Goal: Information Seeking & Learning: Learn about a topic

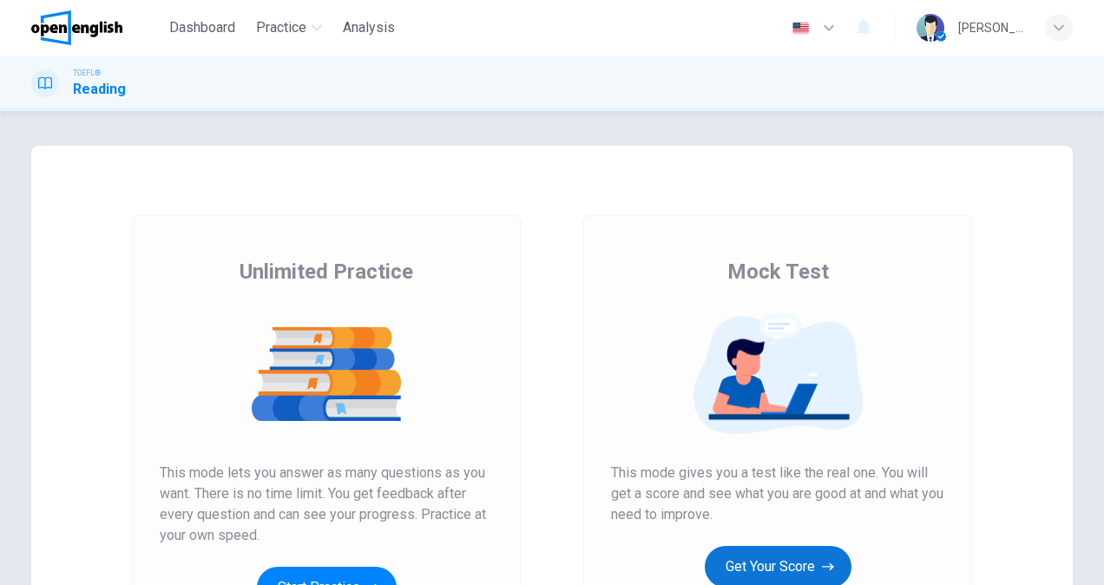
scroll to position [87, 0]
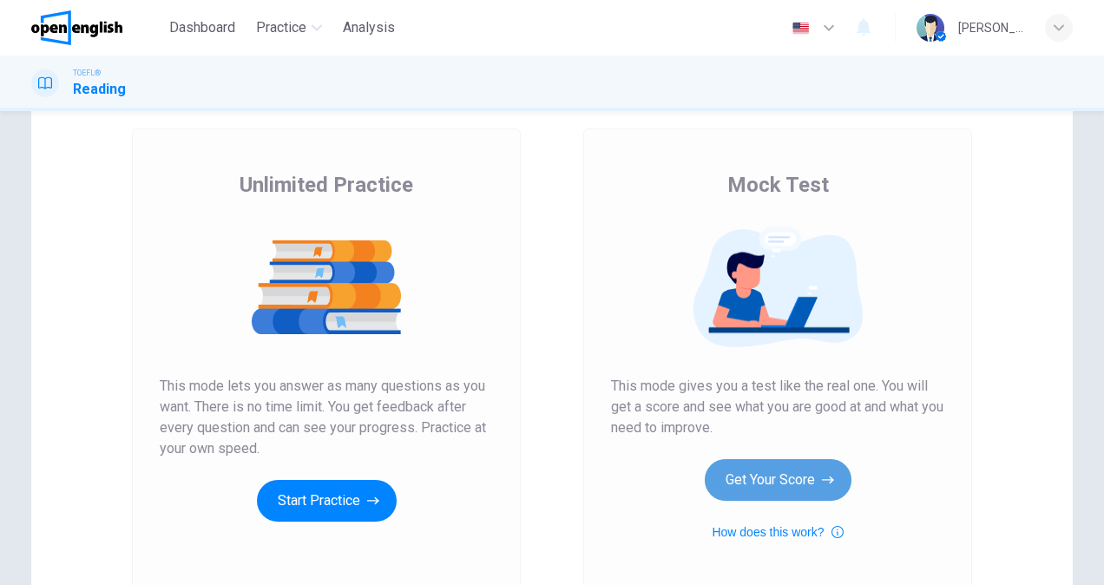
click at [762, 474] on button "Get Your Score" at bounding box center [778, 480] width 147 height 42
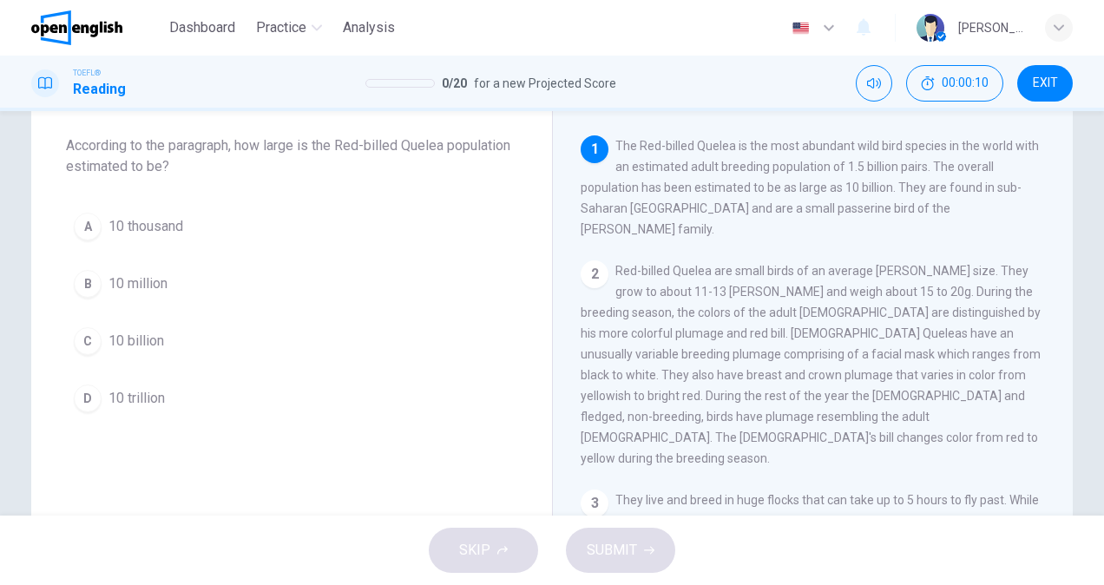
scroll to position [0, 0]
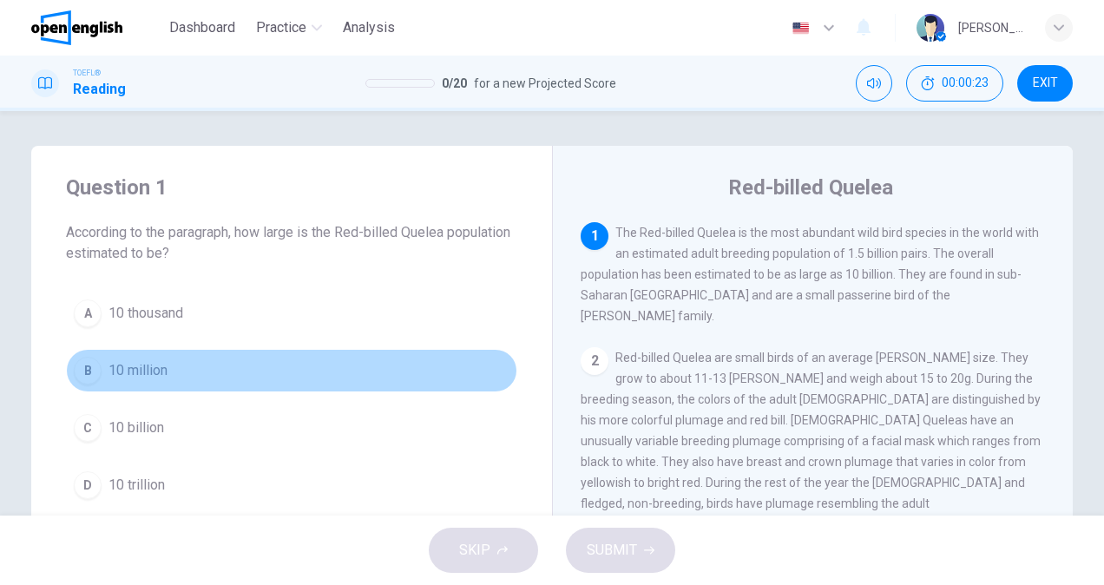
click at [85, 371] on div "B" at bounding box center [88, 371] width 28 height 28
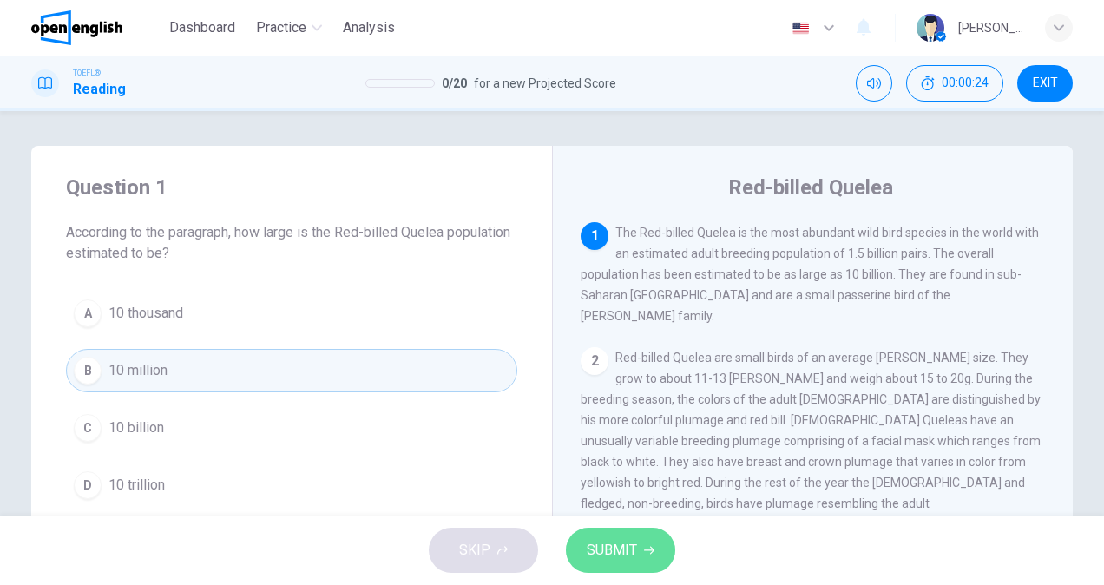
click at [638, 552] on button "SUBMIT" at bounding box center [620, 550] width 109 height 45
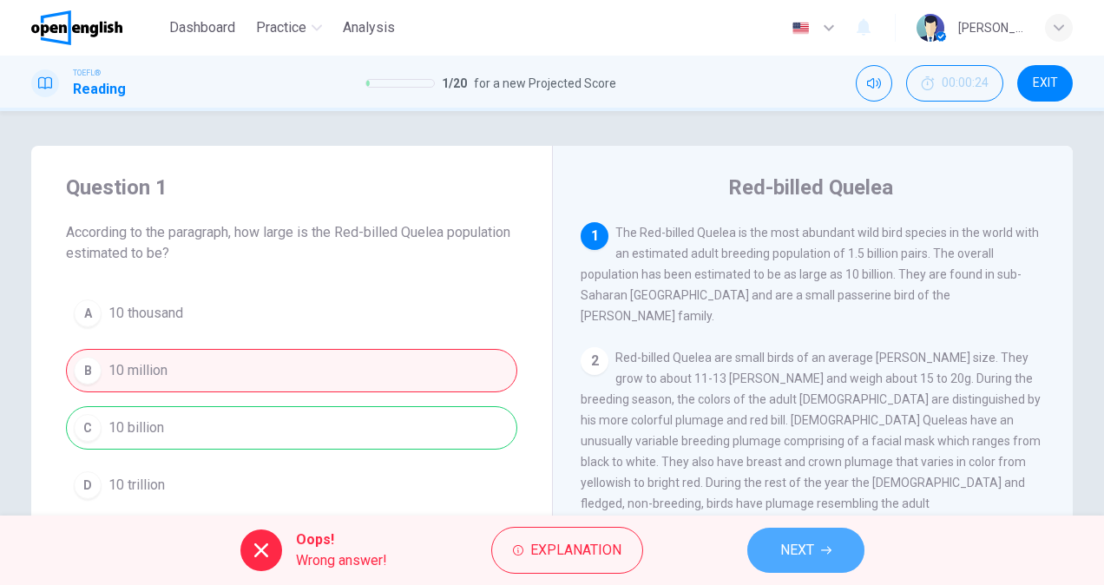
click at [841, 554] on button "NEXT" at bounding box center [805, 550] width 117 height 45
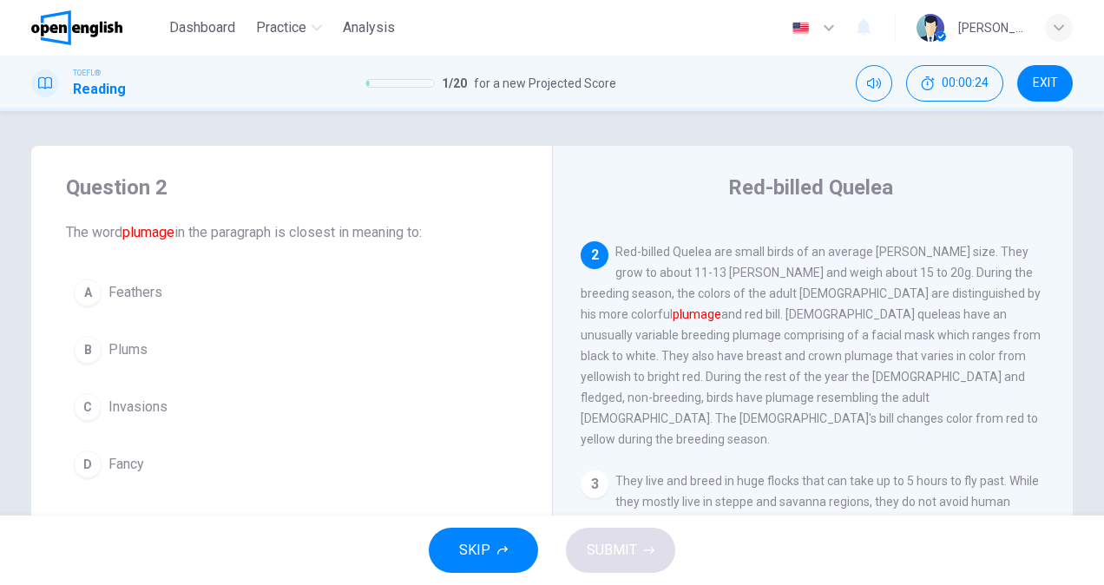
scroll to position [106, 0]
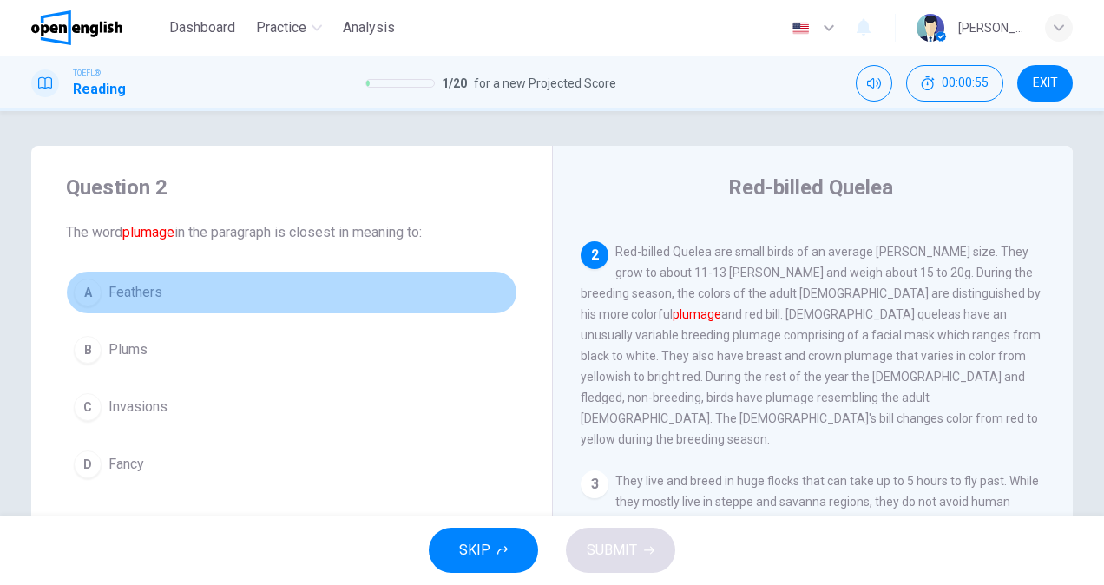
click at [88, 286] on div "A" at bounding box center [88, 293] width 28 height 28
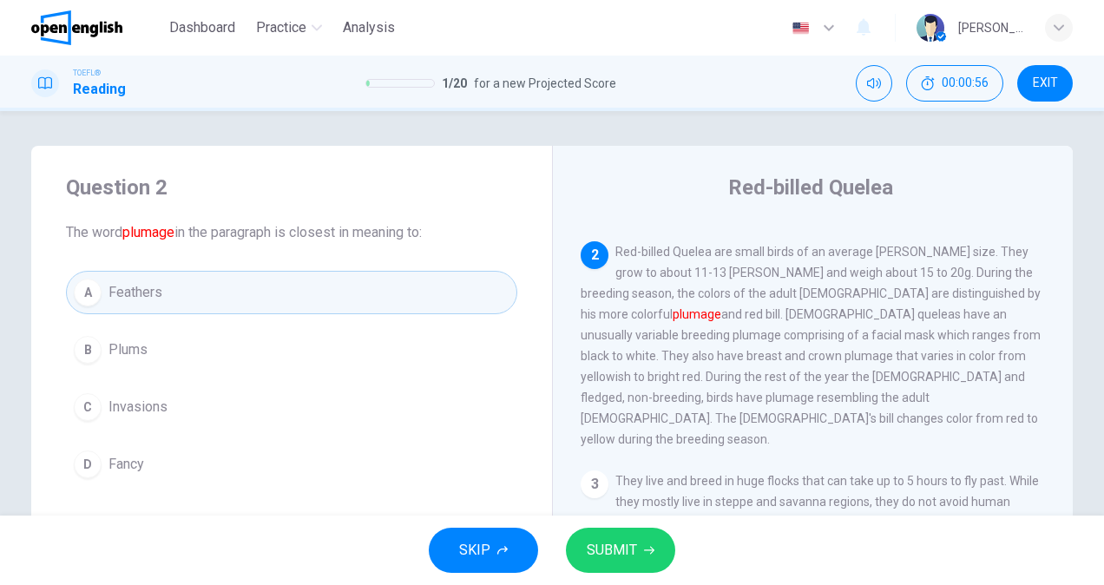
click at [633, 523] on div "SKIP SUBMIT" at bounding box center [552, 550] width 1104 height 69
click at [633, 543] on span "SUBMIT" at bounding box center [612, 550] width 50 height 24
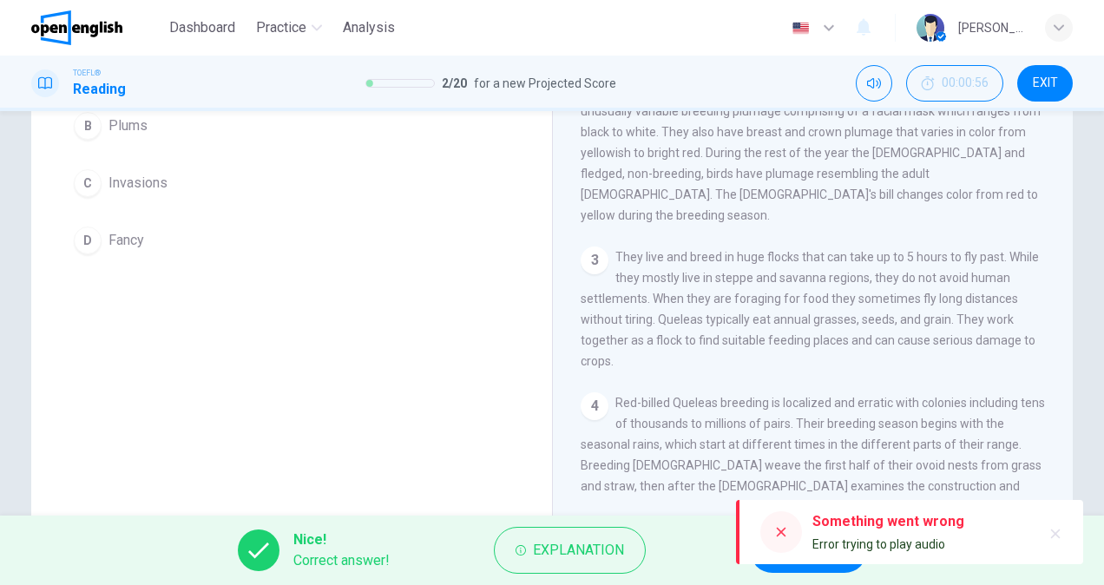
scroll to position [260, 0]
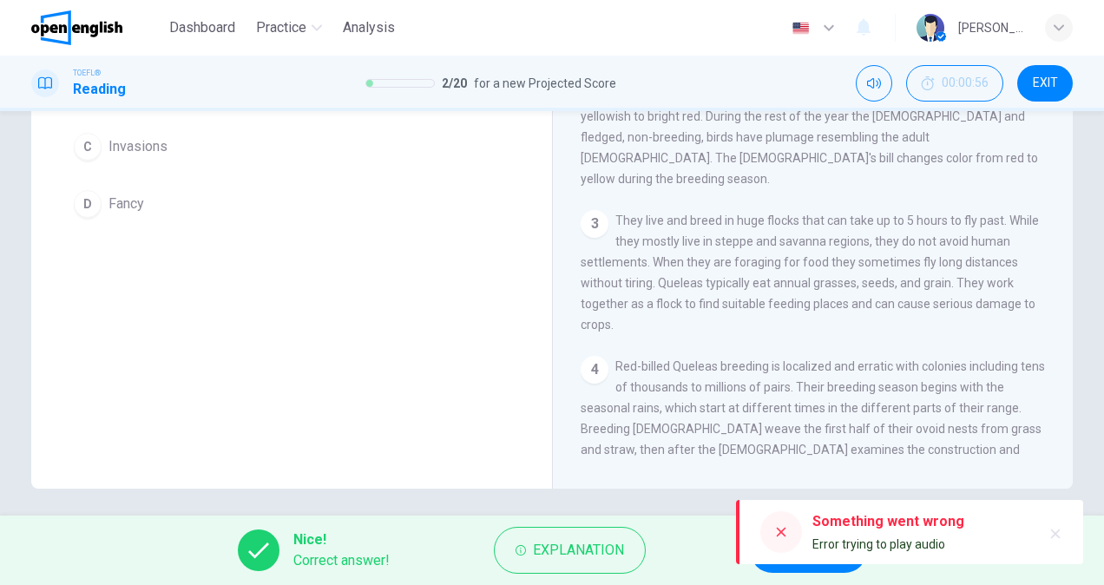
click at [1059, 531] on icon "button" at bounding box center [1056, 534] width 10 height 10
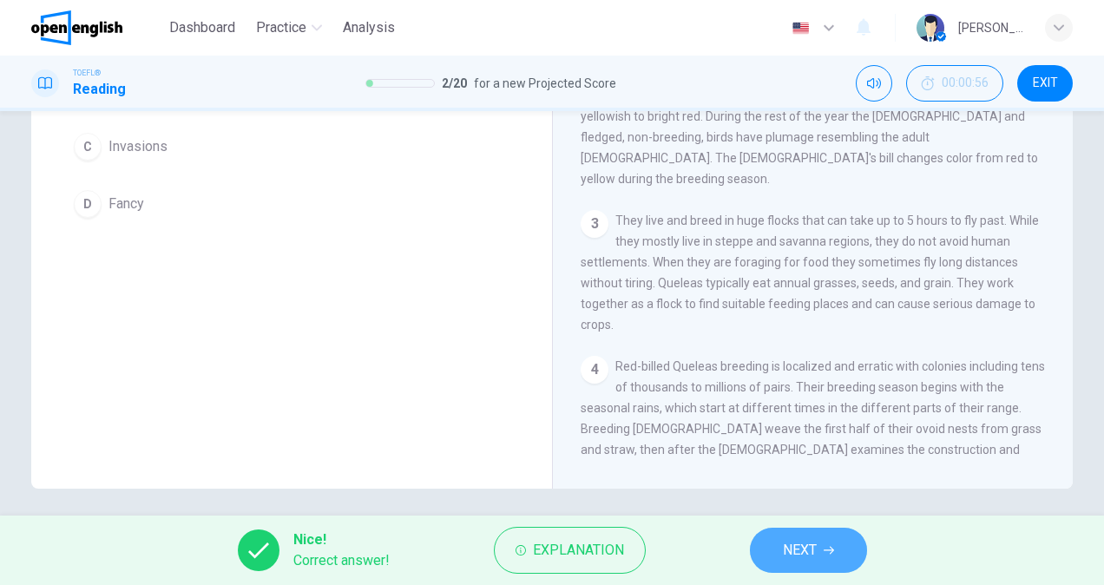
click at [806, 549] on span "NEXT" at bounding box center [800, 550] width 34 height 24
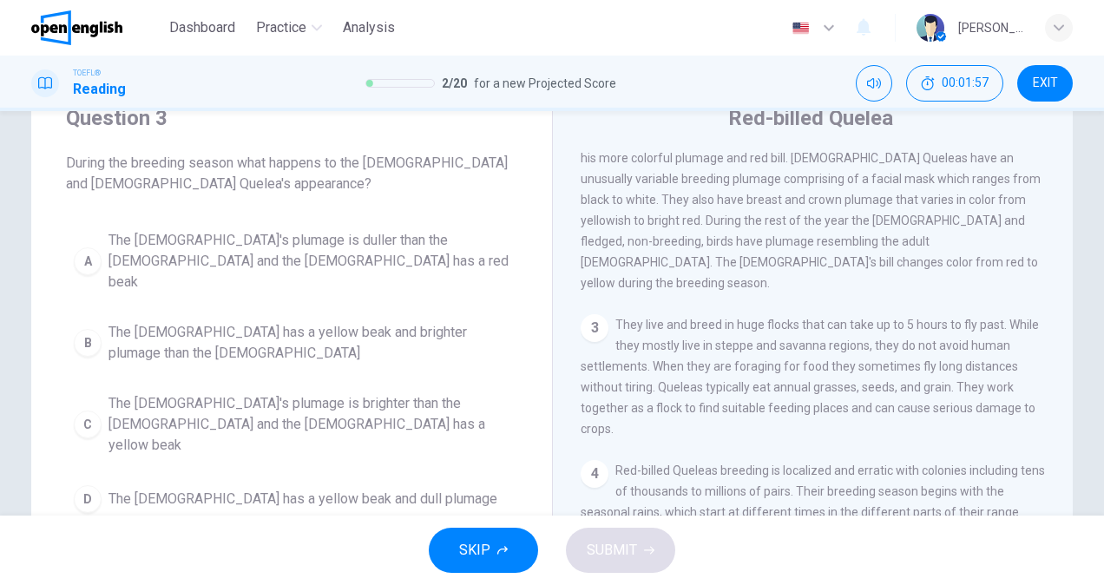
scroll to position [95, 0]
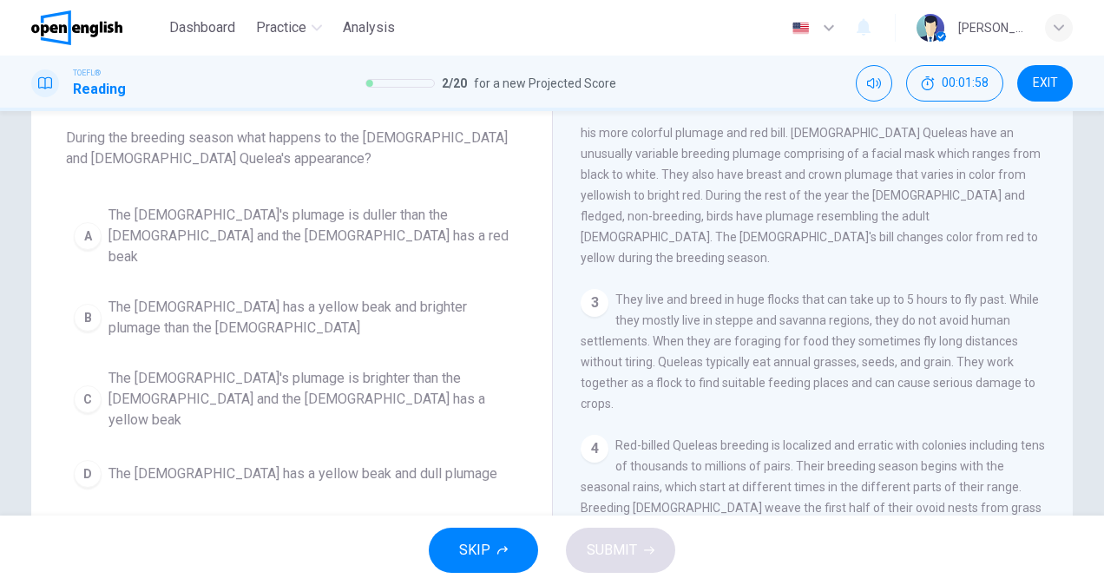
click at [211, 368] on span "The [DEMOGRAPHIC_DATA]'s plumage is brighter than the [DEMOGRAPHIC_DATA] and th…" at bounding box center [308, 399] width 401 height 62
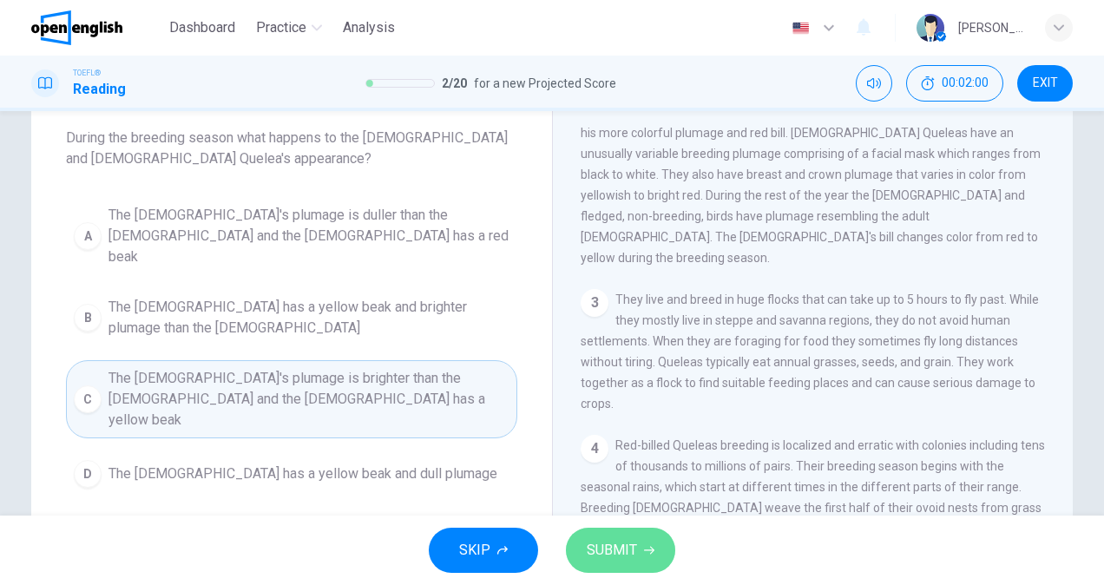
click at [605, 533] on button "SUBMIT" at bounding box center [620, 550] width 109 height 45
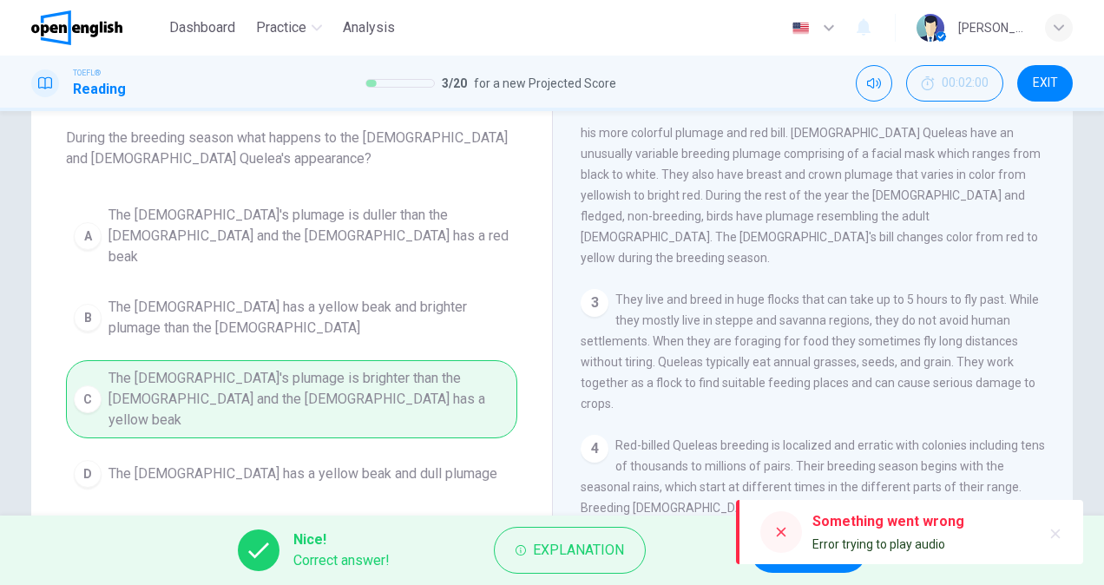
click at [1053, 529] on icon "button" at bounding box center [1055, 534] width 14 height 14
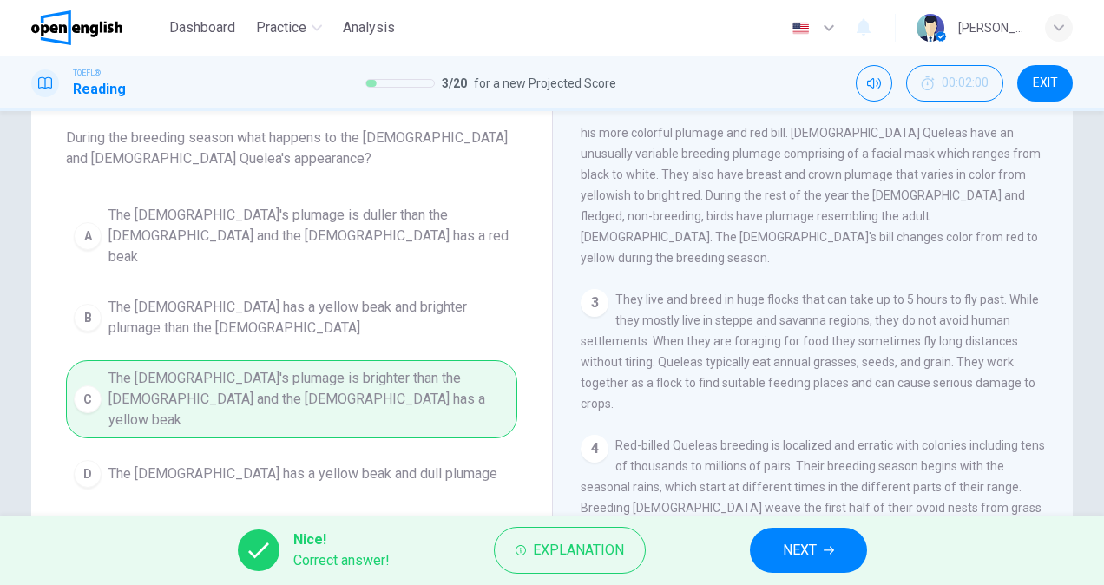
click at [813, 562] on span "NEXT" at bounding box center [800, 550] width 34 height 24
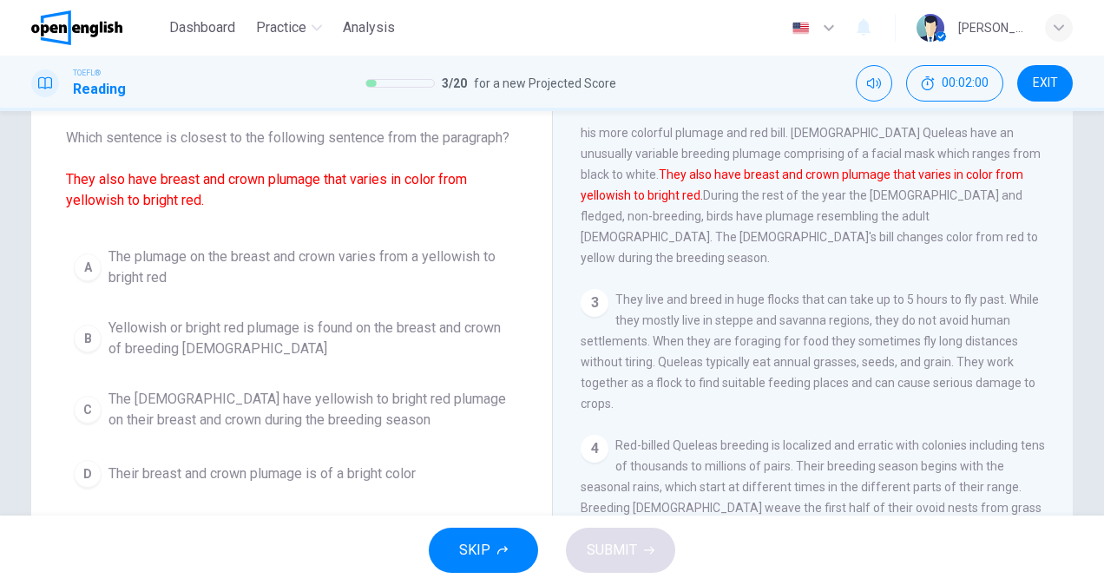
scroll to position [106, 0]
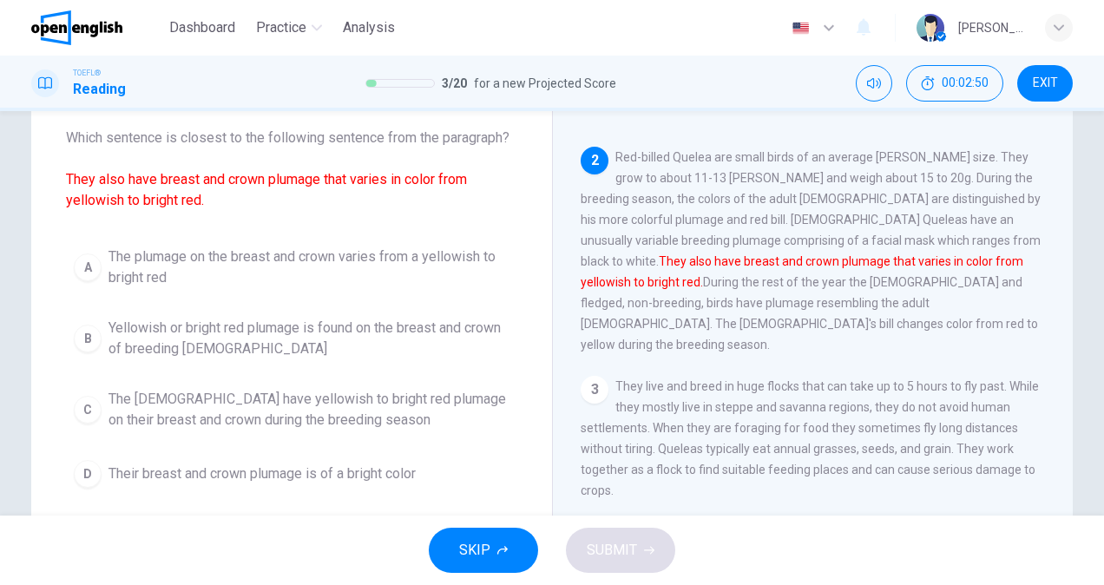
click at [296, 424] on span "The [DEMOGRAPHIC_DATA] have yellowish to bright red plumage on their breast and…" at bounding box center [308, 410] width 401 height 42
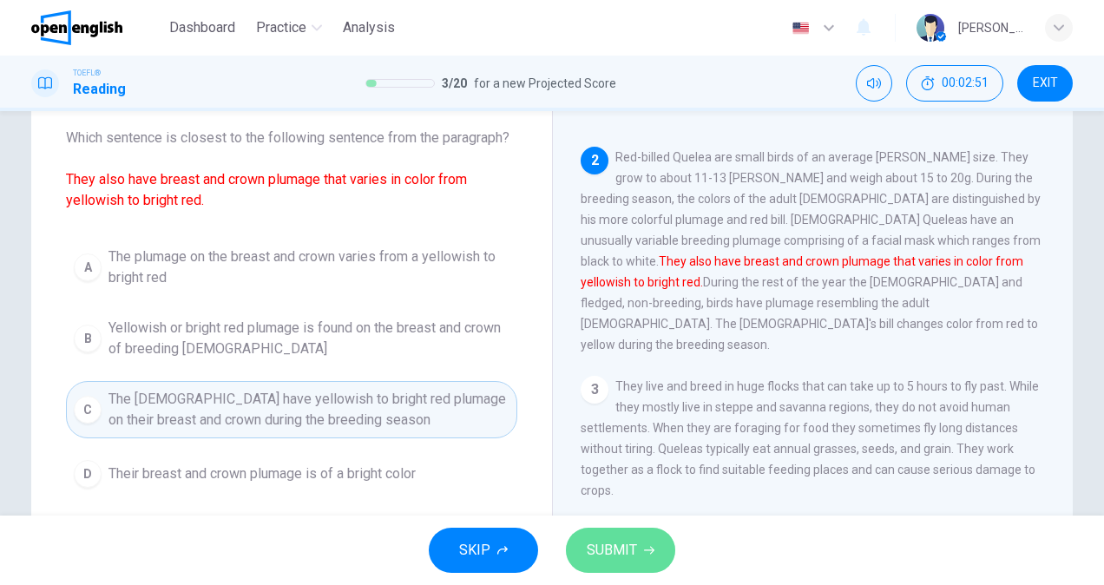
click at [644, 548] on button "SUBMIT" at bounding box center [620, 550] width 109 height 45
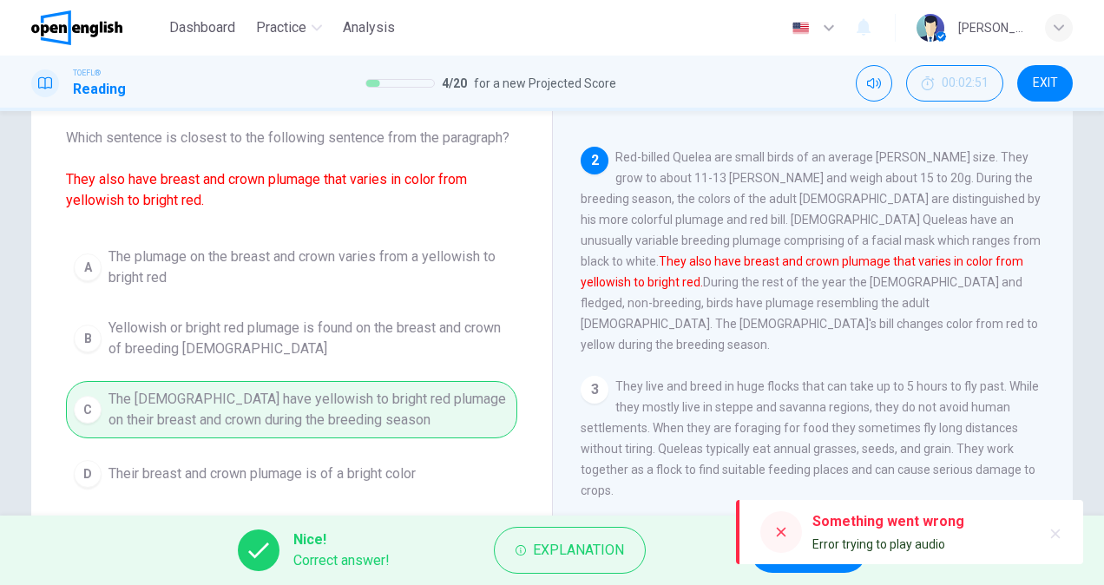
click at [1070, 538] on div "Something went wrong Error trying to play audio" at bounding box center [909, 532] width 347 height 64
click at [1061, 535] on icon "button" at bounding box center [1055, 534] width 14 height 14
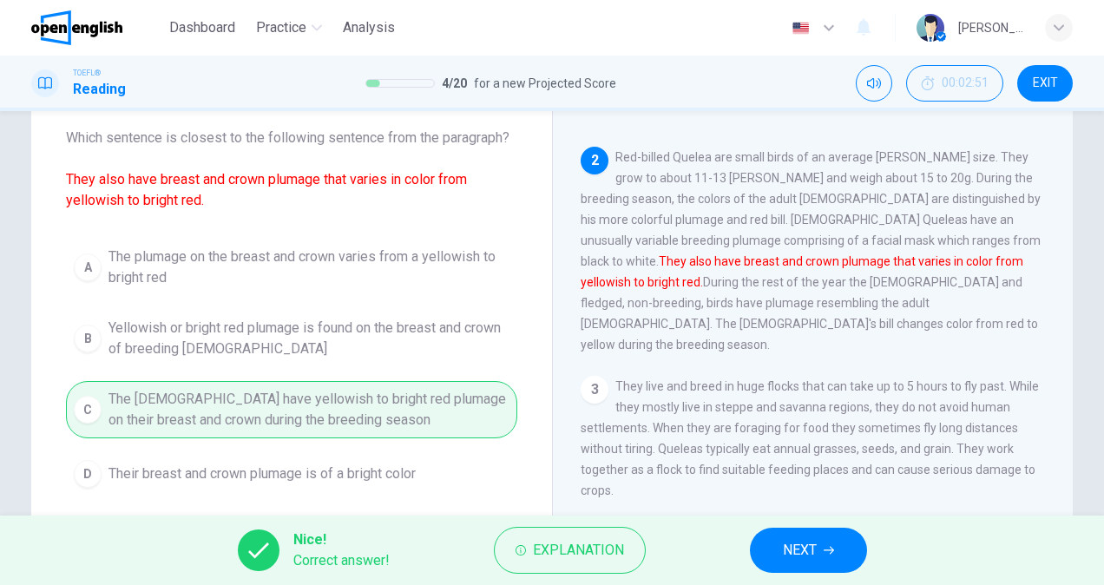
drag, startPoint x: 833, startPoint y: 544, endPoint x: 826, endPoint y: 554, distance: 11.8
click at [831, 550] on button "NEXT" at bounding box center [808, 550] width 117 height 45
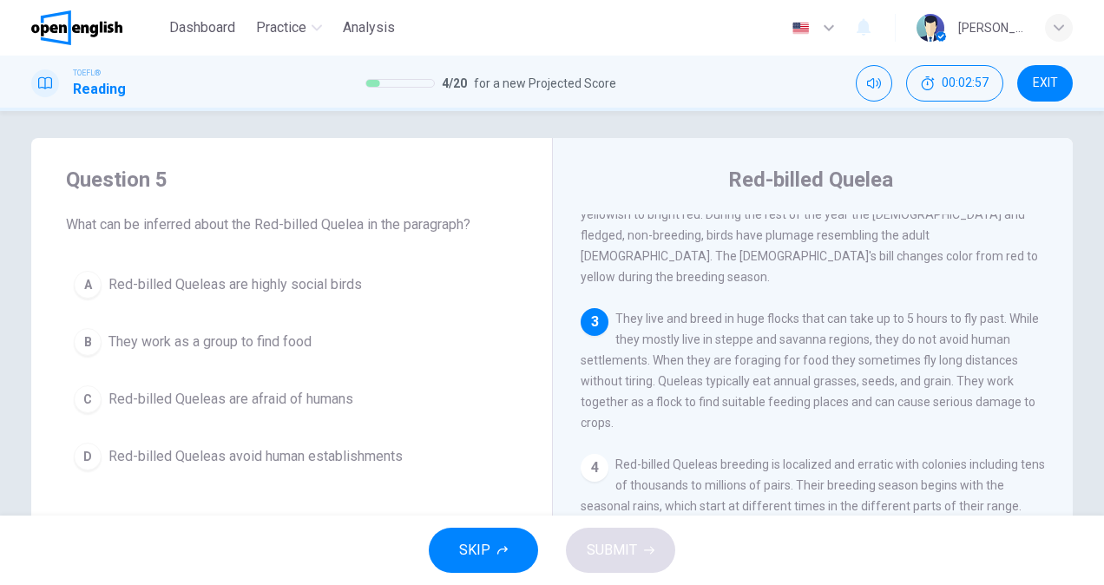
scroll to position [290, 0]
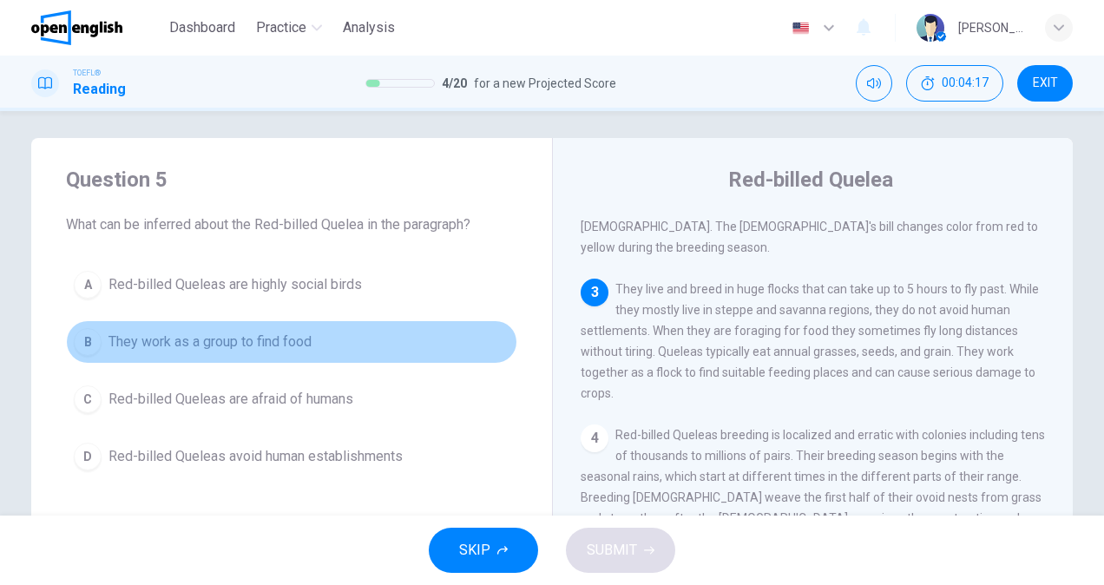
click at [281, 341] on span "They work as a group to find food" at bounding box center [209, 342] width 203 height 21
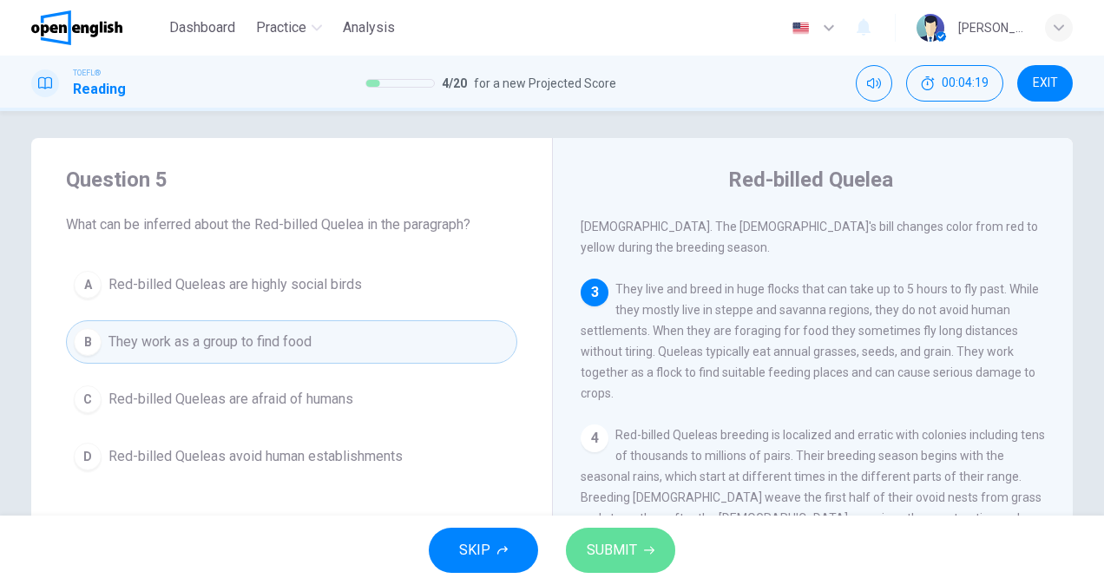
click at [618, 545] on span "SUBMIT" at bounding box center [612, 550] width 50 height 24
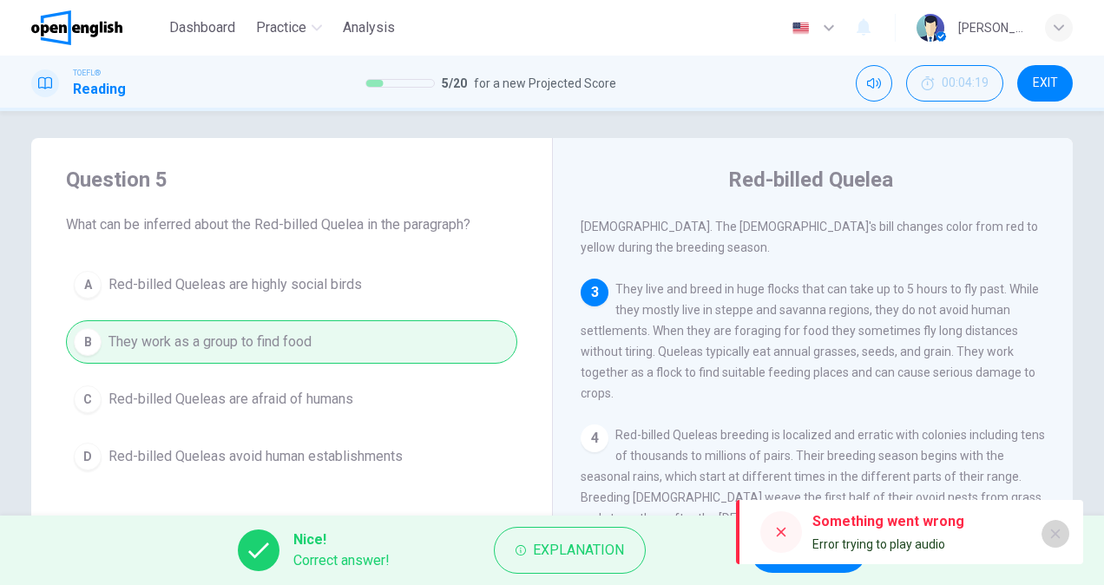
click at [1057, 528] on button "button" at bounding box center [1055, 534] width 28 height 28
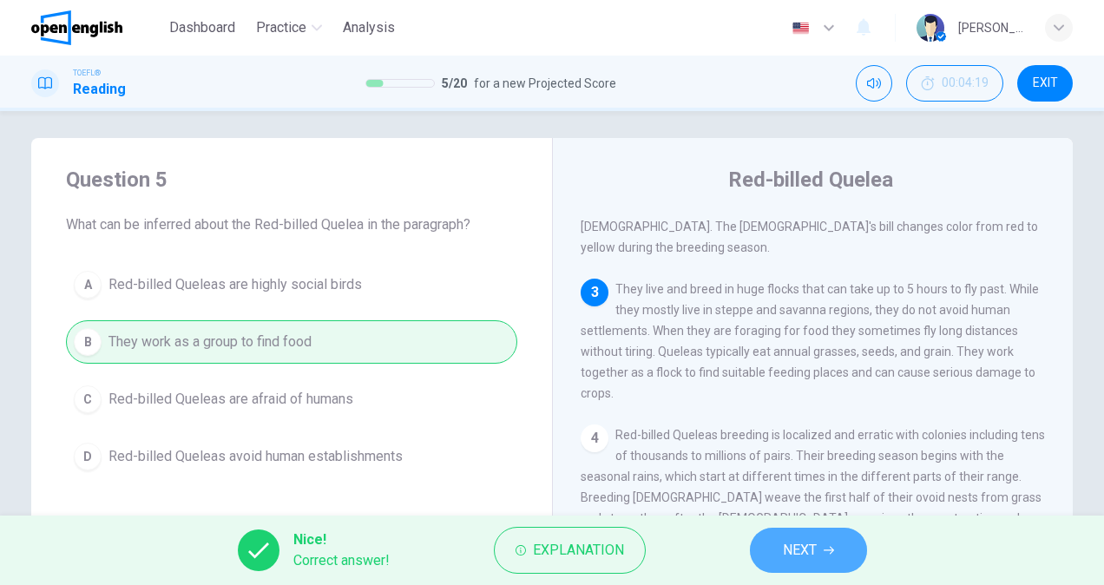
click at [805, 561] on span "NEXT" at bounding box center [800, 550] width 34 height 24
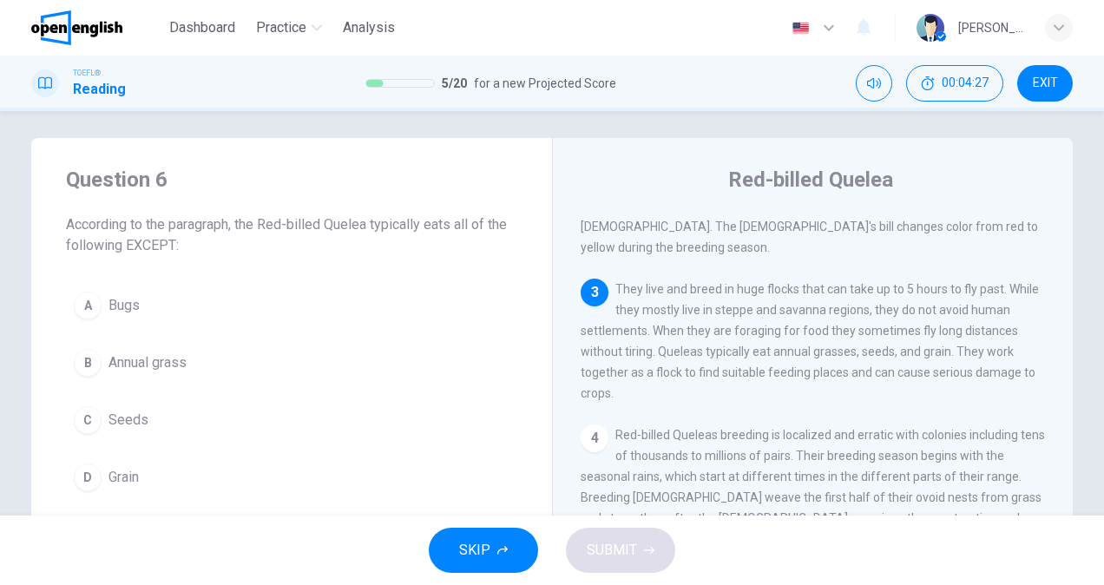
click at [115, 291] on button "A Bugs" at bounding box center [291, 305] width 451 height 43
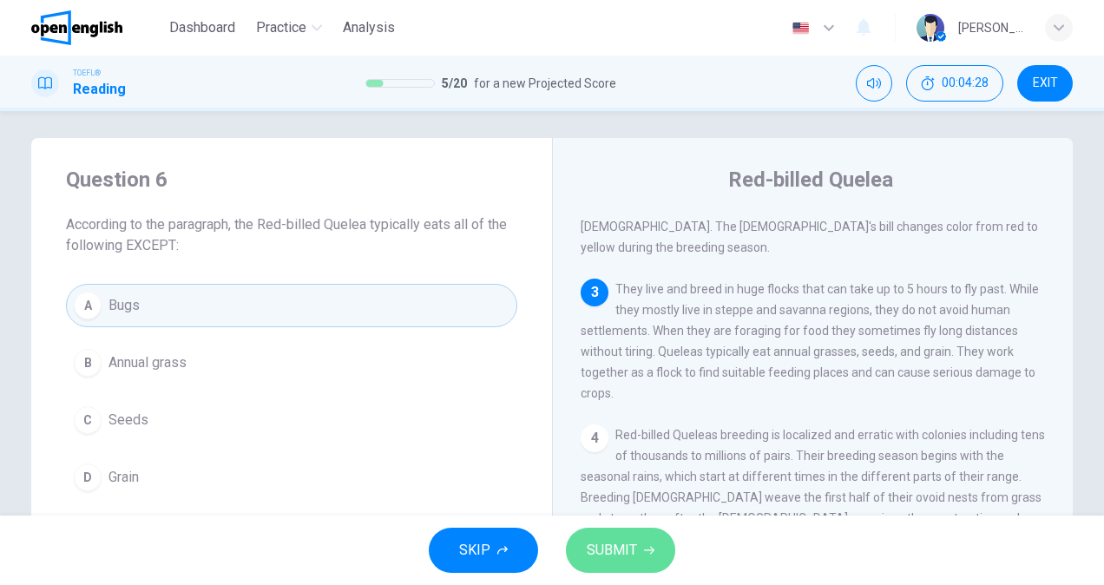
click at [613, 552] on span "SUBMIT" at bounding box center [612, 550] width 50 height 24
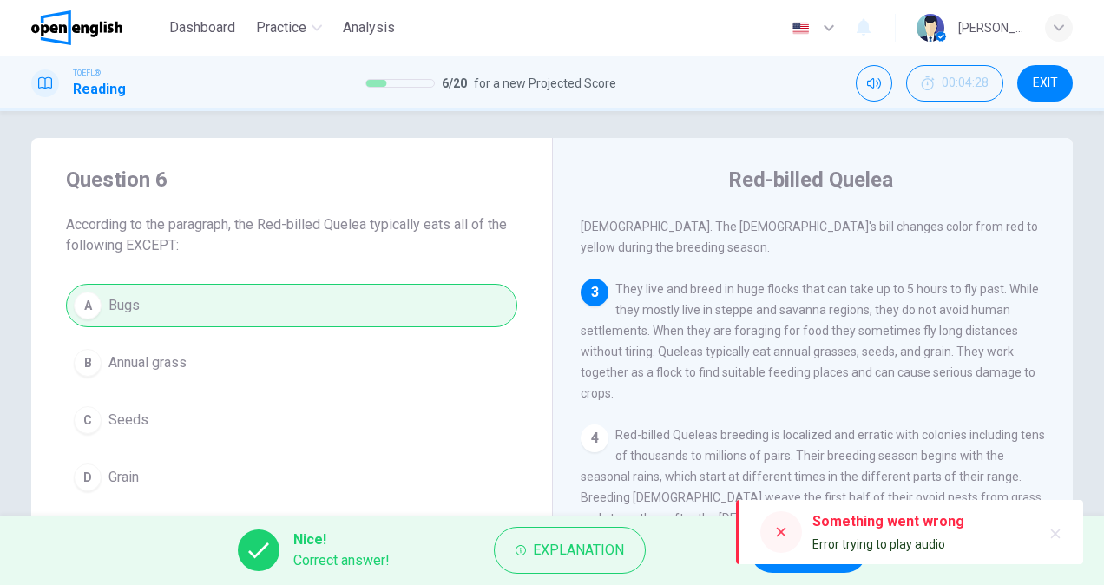
click at [1065, 533] on button "button" at bounding box center [1055, 534] width 28 height 28
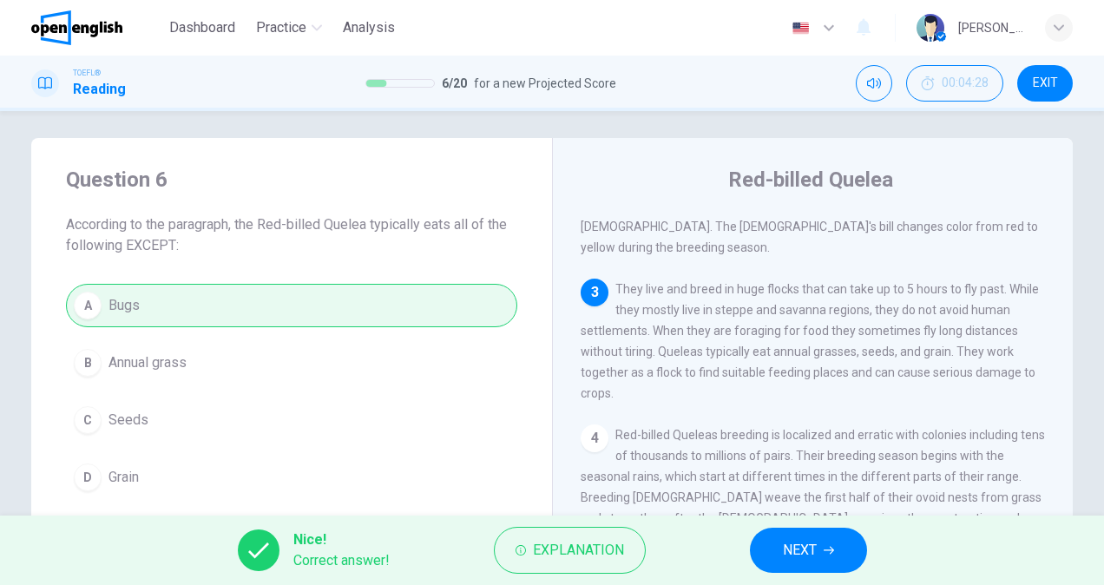
click at [831, 548] on icon "button" at bounding box center [829, 551] width 10 height 8
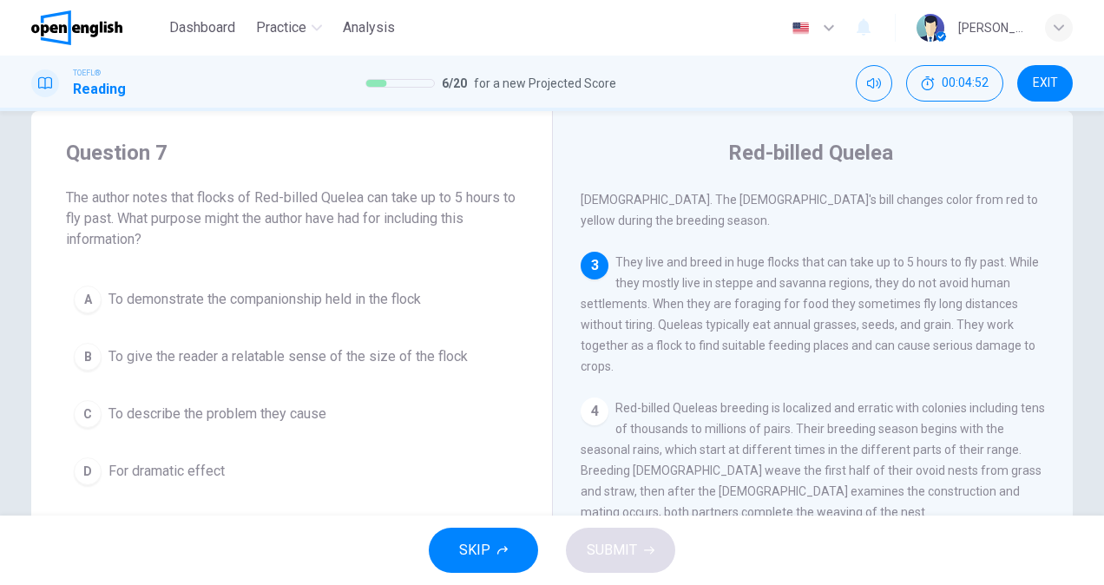
scroll to position [8, 0]
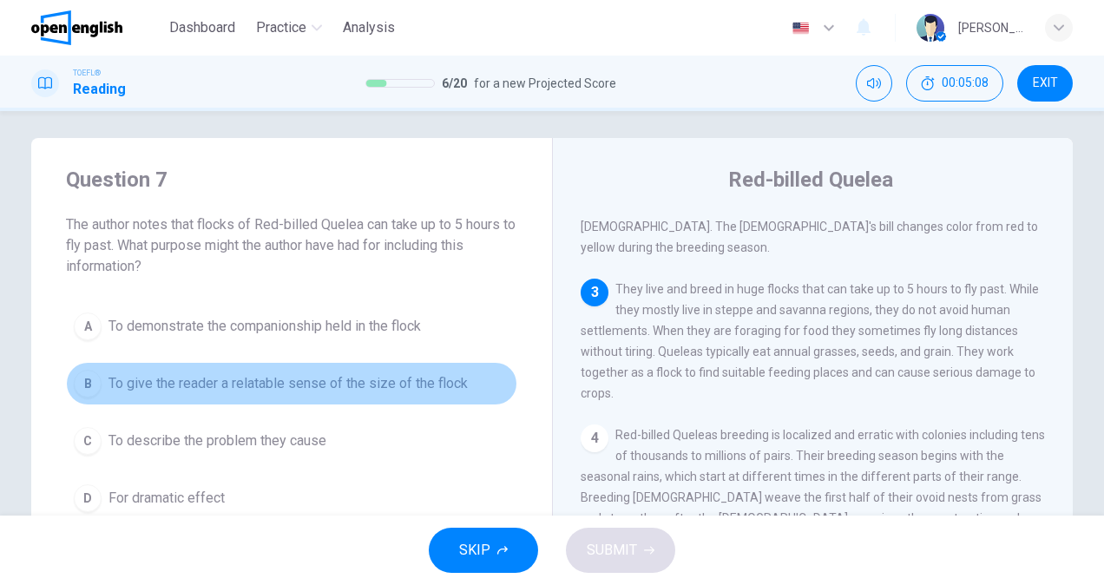
click at [427, 375] on span "To give the reader a relatable sense of the size of the flock" at bounding box center [287, 383] width 359 height 21
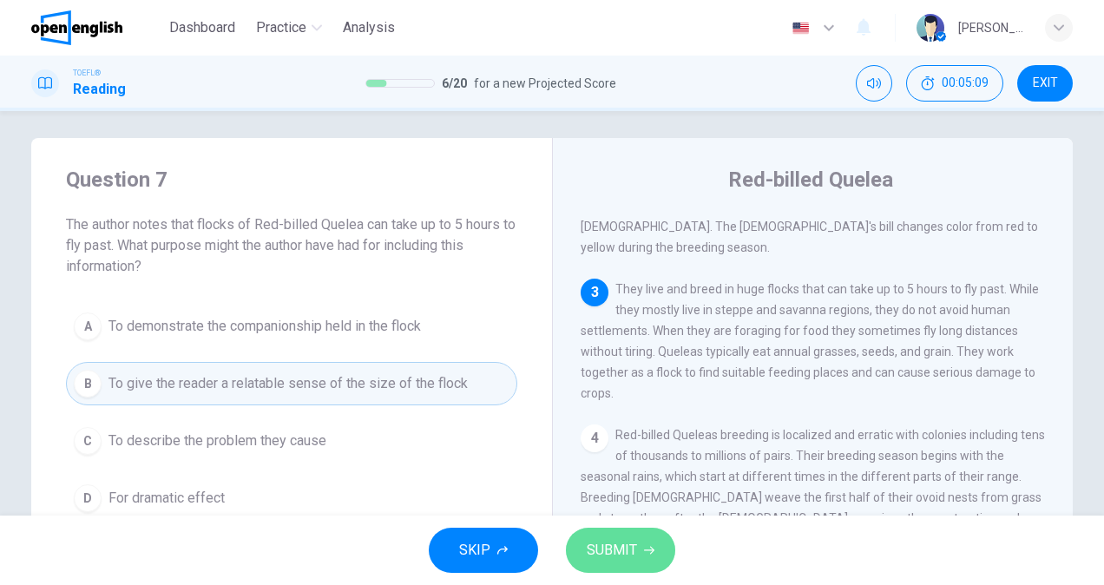
click at [609, 528] on button "SUBMIT" at bounding box center [620, 550] width 109 height 45
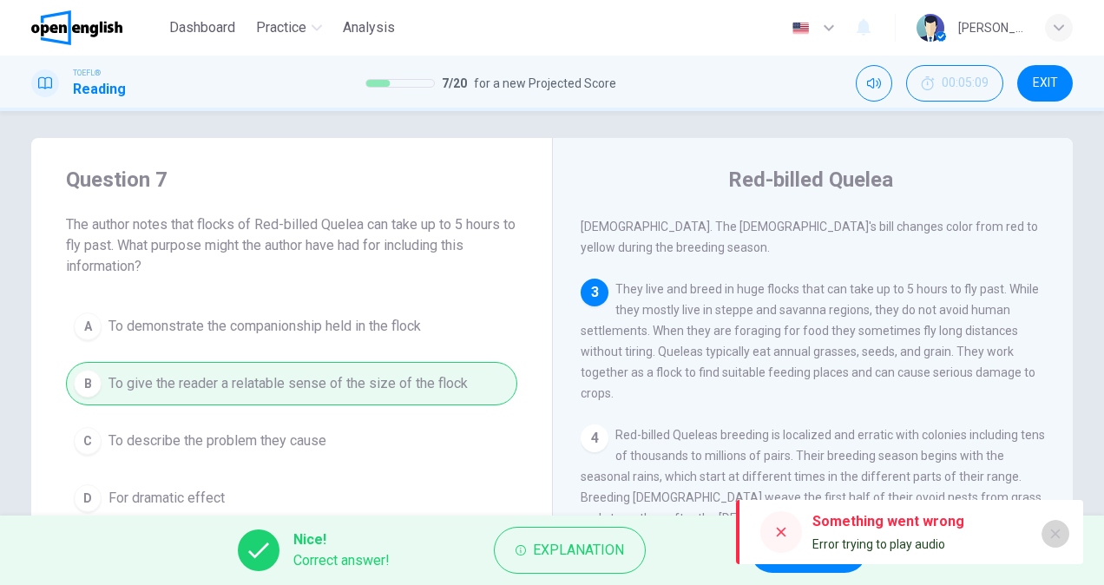
click at [1062, 533] on button "button" at bounding box center [1055, 534] width 28 height 28
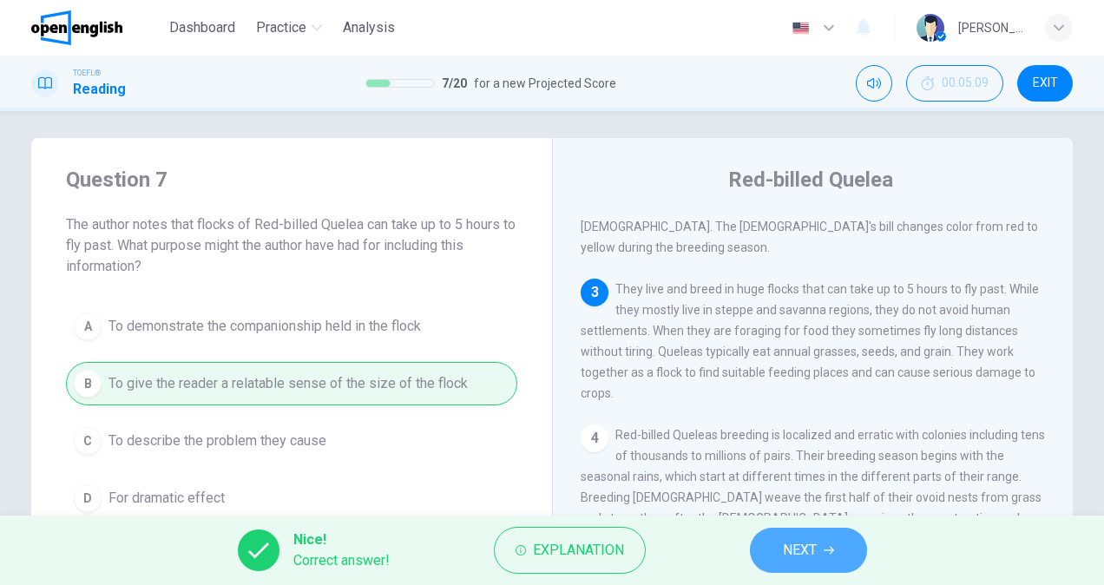
click at [826, 537] on button "NEXT" at bounding box center [808, 550] width 117 height 45
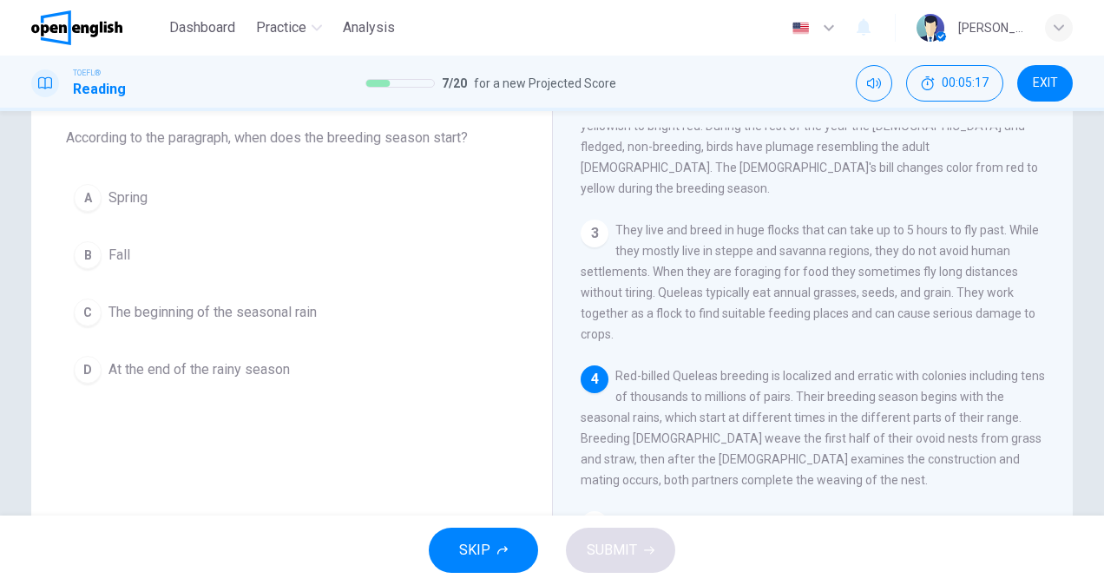
scroll to position [290, 0]
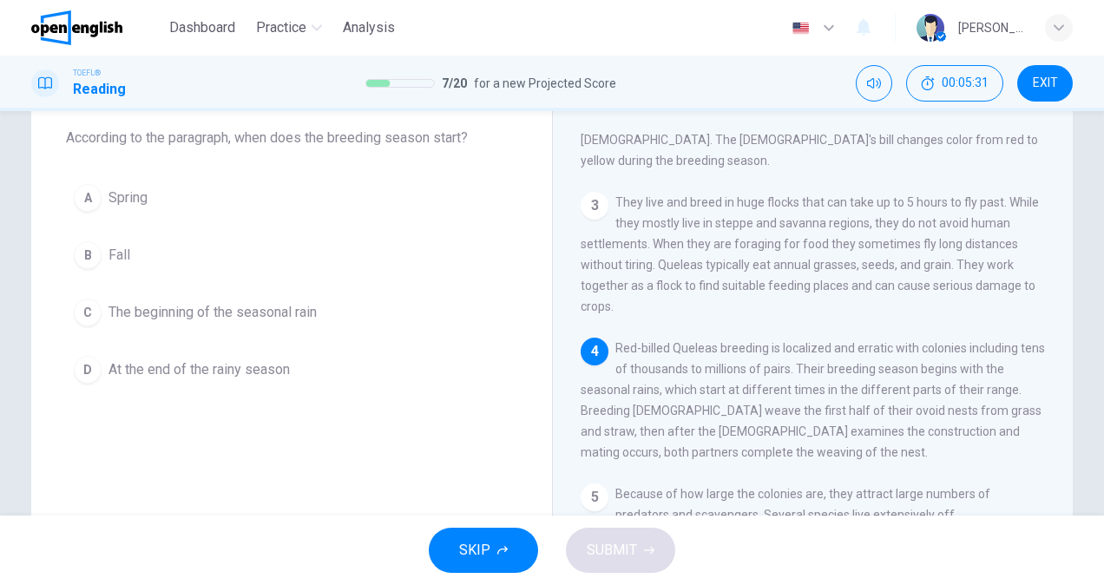
click at [270, 314] on span "The beginning of the seasonal rain" at bounding box center [212, 312] width 208 height 21
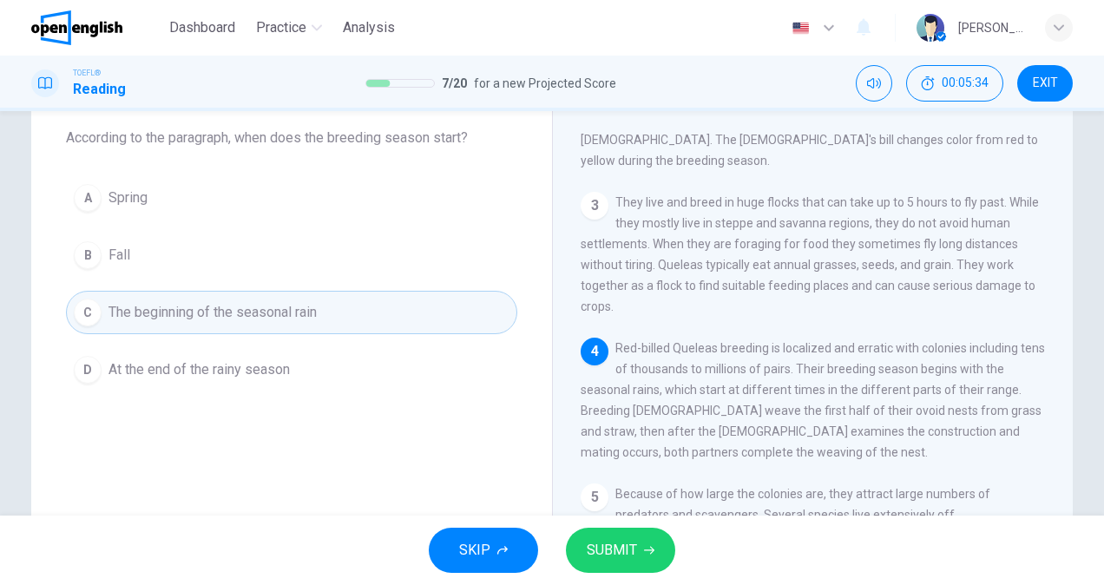
click at [621, 548] on span "SUBMIT" at bounding box center [612, 550] width 50 height 24
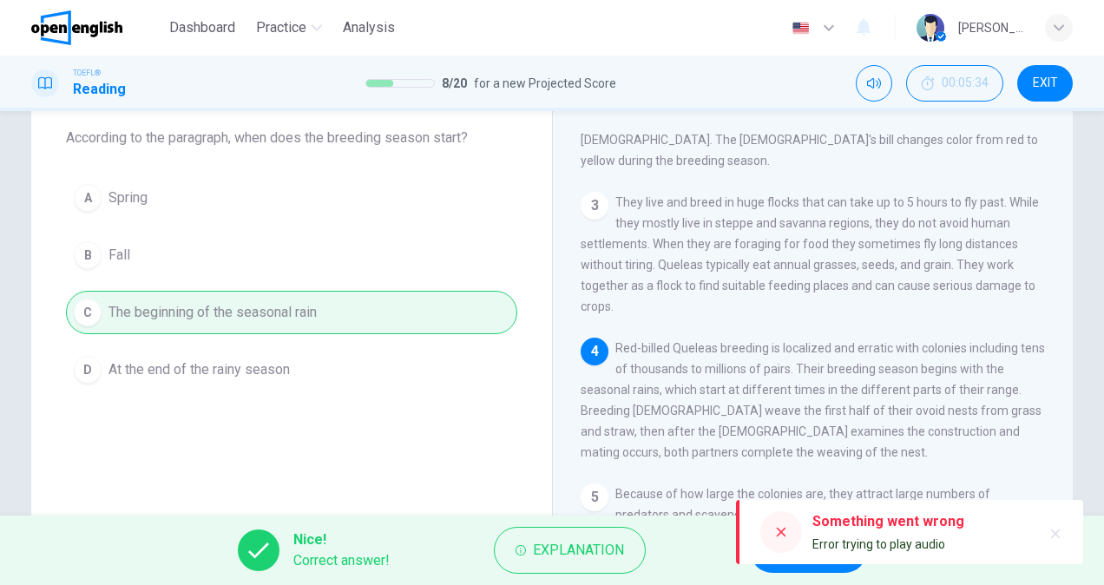
click at [779, 530] on icon at bounding box center [782, 533] width 10 height 10
drag, startPoint x: 1062, startPoint y: 533, endPoint x: 1050, endPoint y: 531, distance: 12.3
click at [1061, 533] on button "button" at bounding box center [1055, 534] width 28 height 28
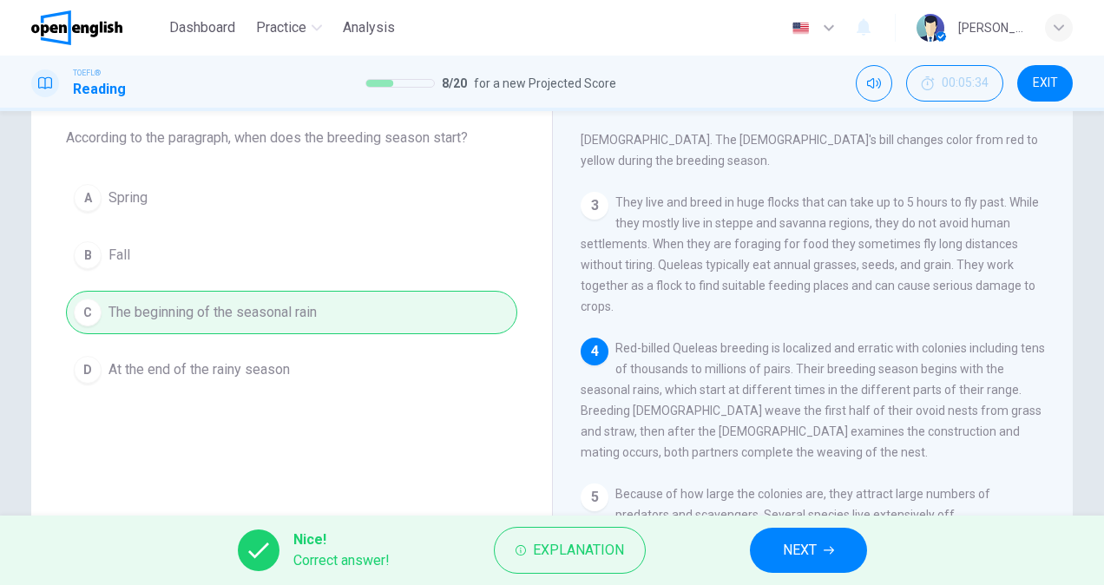
click at [819, 557] on button "NEXT" at bounding box center [808, 550] width 117 height 45
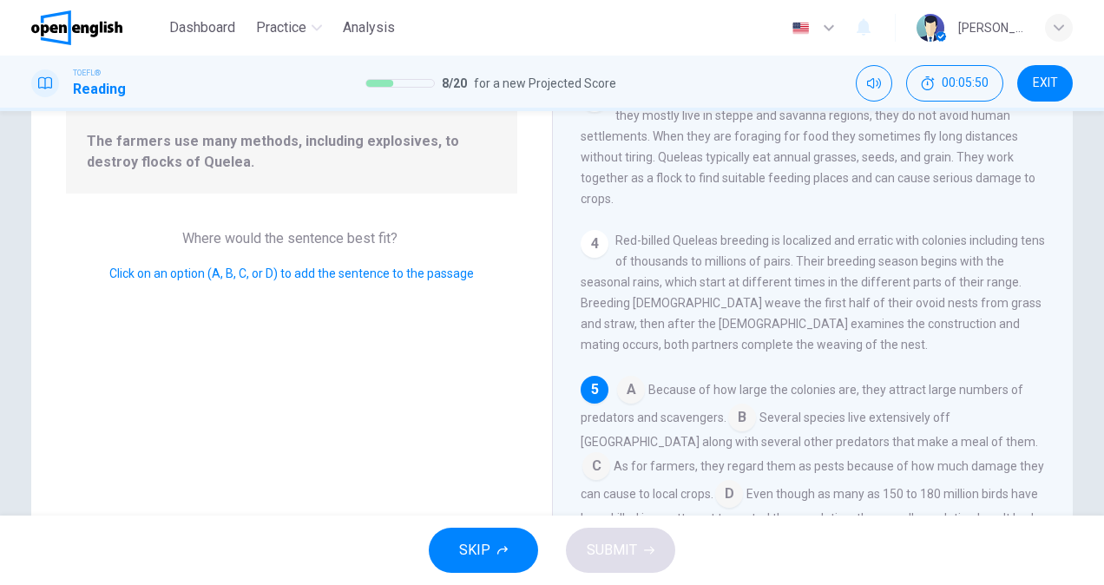
scroll to position [268, 0]
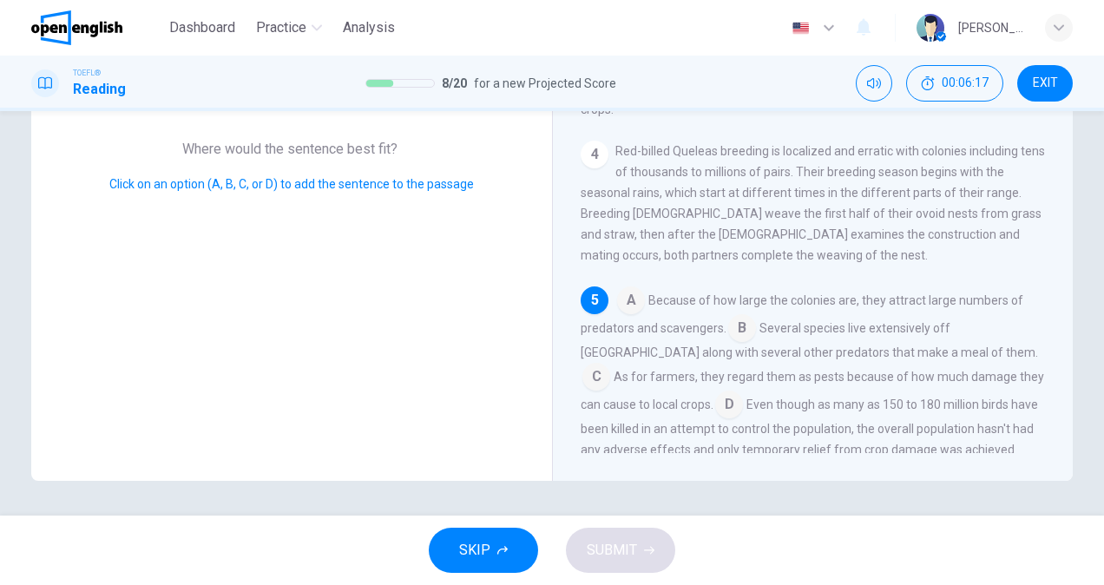
click at [610, 364] on input at bounding box center [596, 378] width 28 height 28
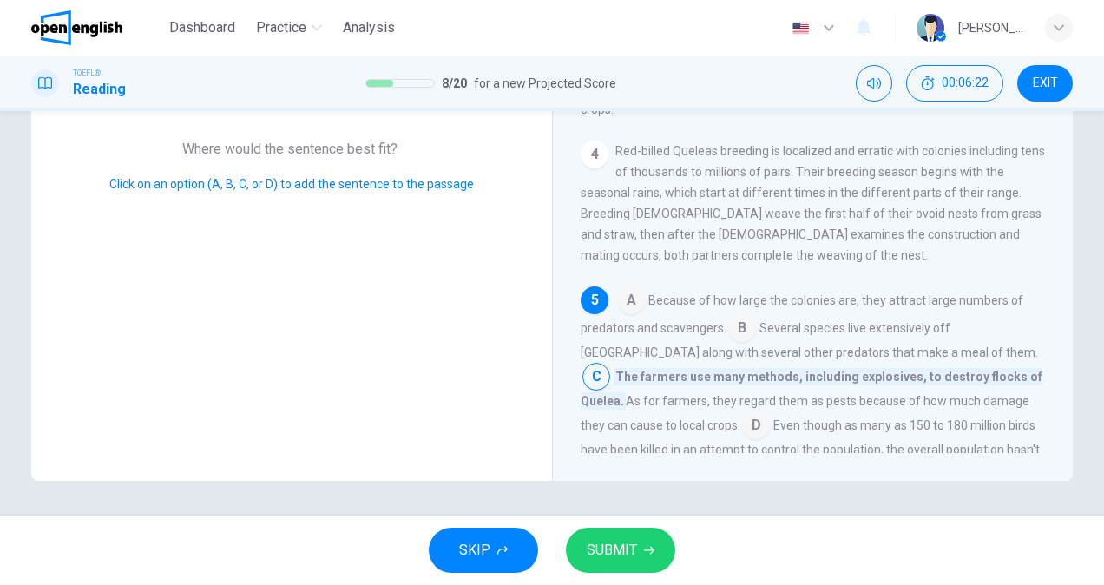
click at [742, 413] on input at bounding box center [756, 427] width 28 height 28
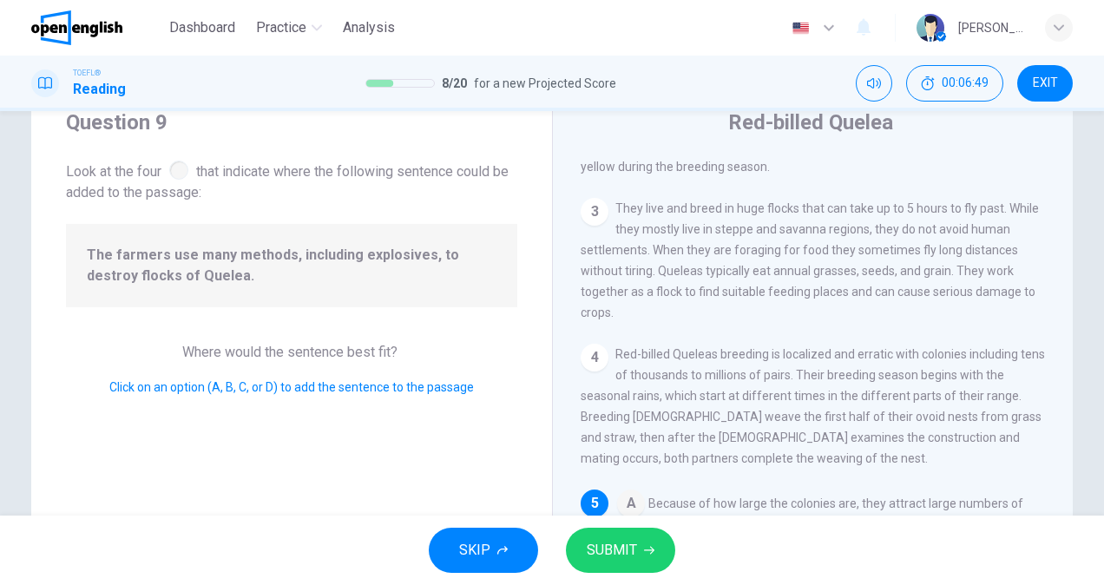
scroll to position [260, 0]
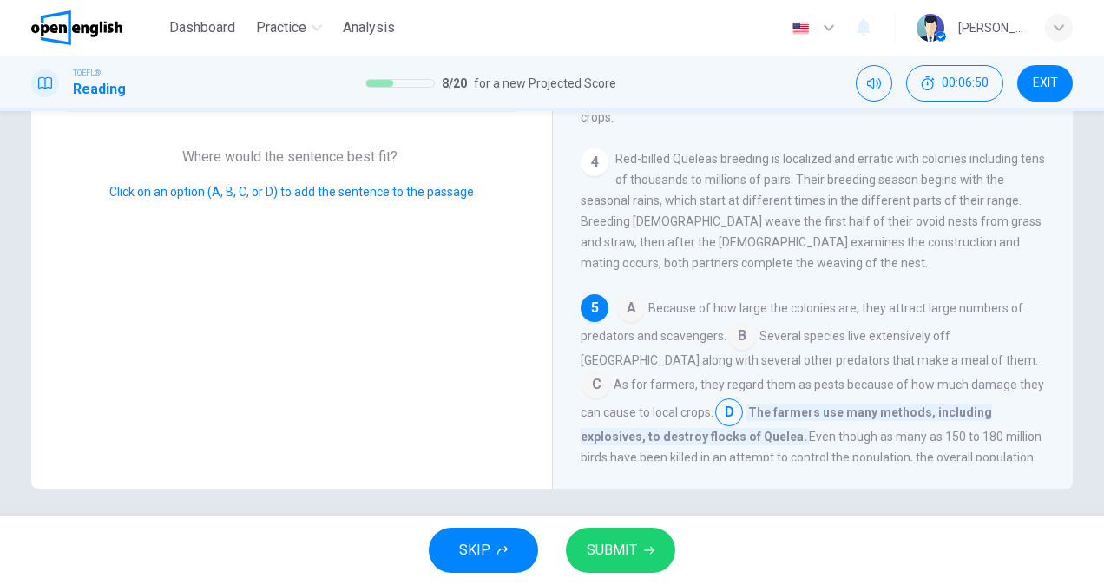
click at [606, 543] on span "SUBMIT" at bounding box center [612, 550] width 50 height 24
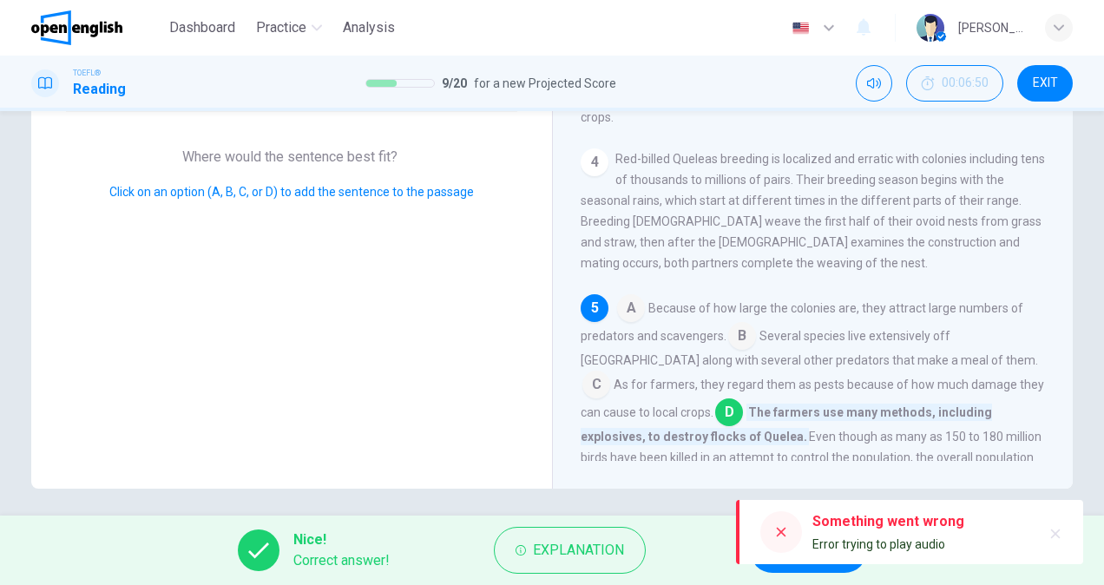
click at [1062, 534] on button "button" at bounding box center [1055, 534] width 28 height 28
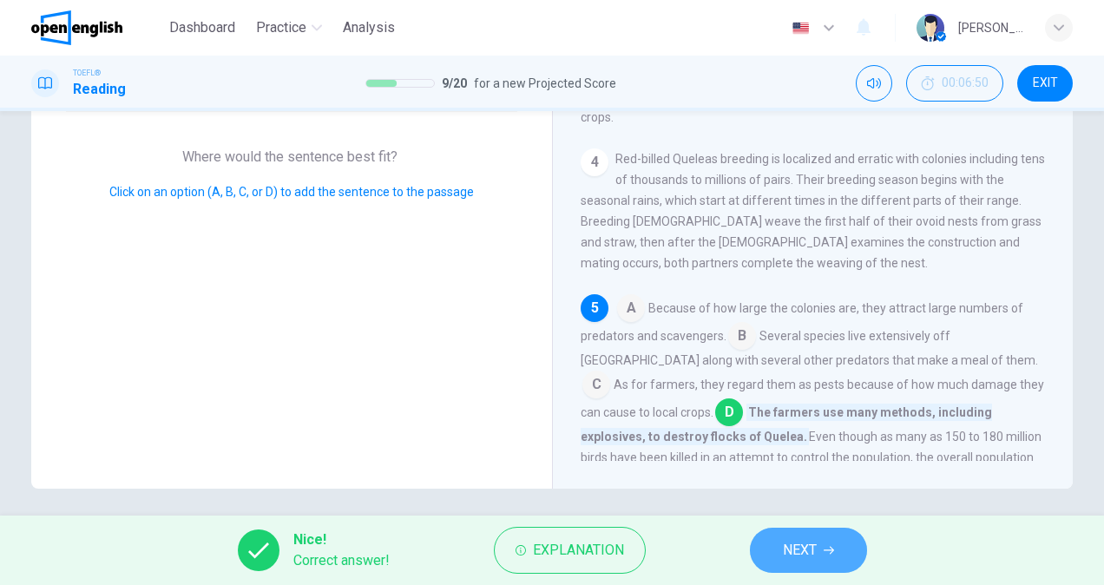
click at [786, 550] on span "NEXT" at bounding box center [800, 550] width 34 height 24
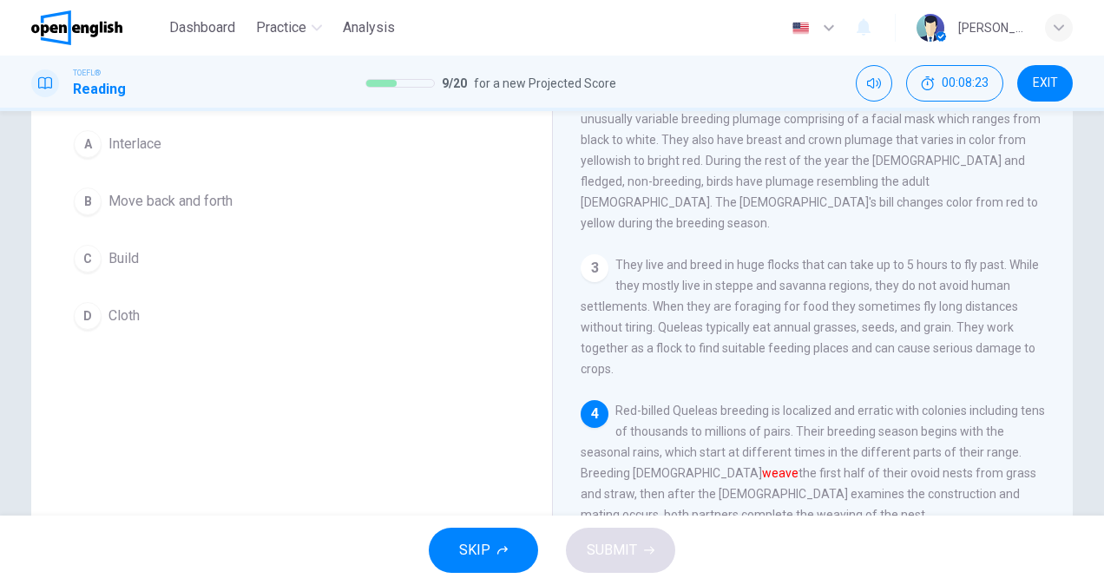
scroll to position [174, 0]
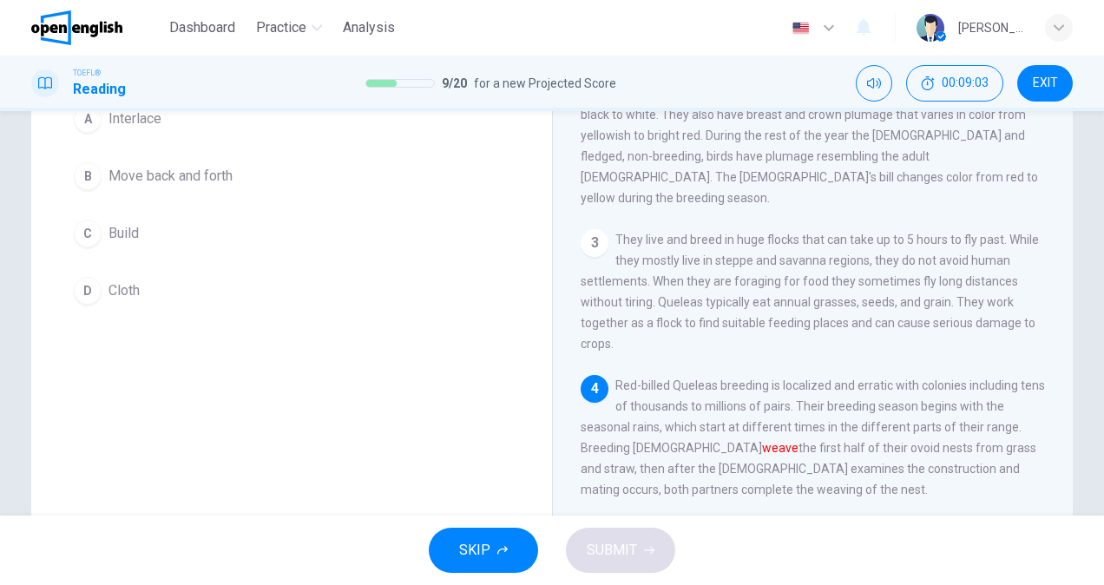
click at [85, 240] on div "C" at bounding box center [88, 234] width 28 height 28
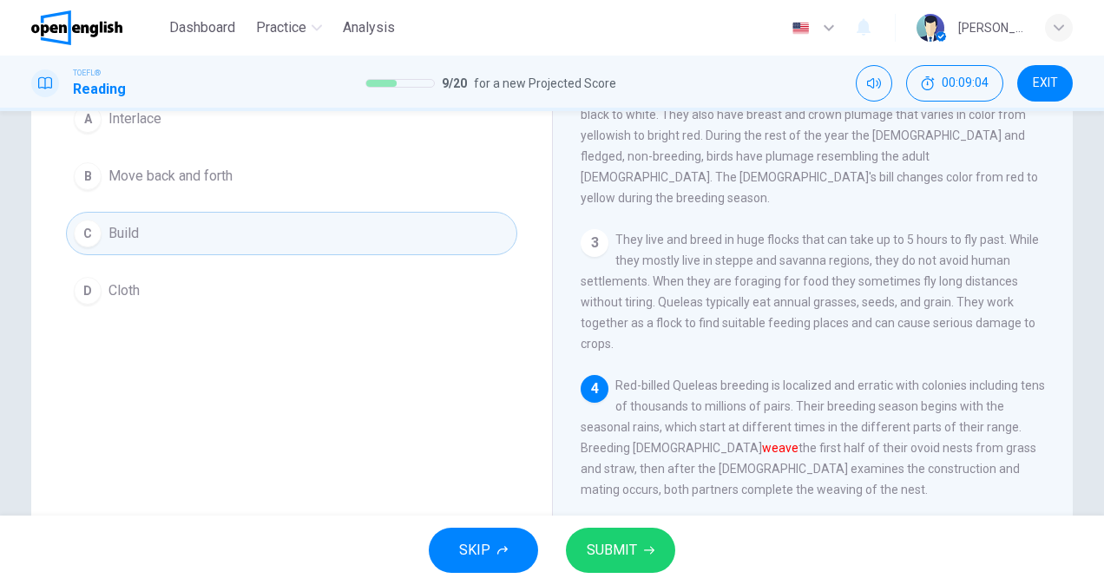
click at [635, 545] on span "SUBMIT" at bounding box center [612, 550] width 50 height 24
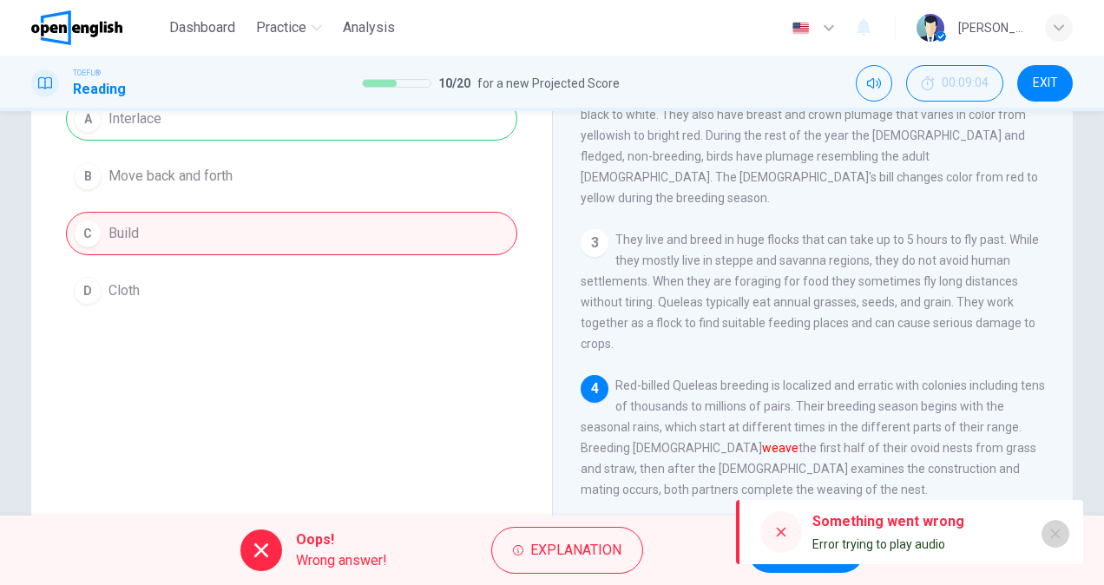
click at [1059, 533] on icon "button" at bounding box center [1055, 534] width 14 height 14
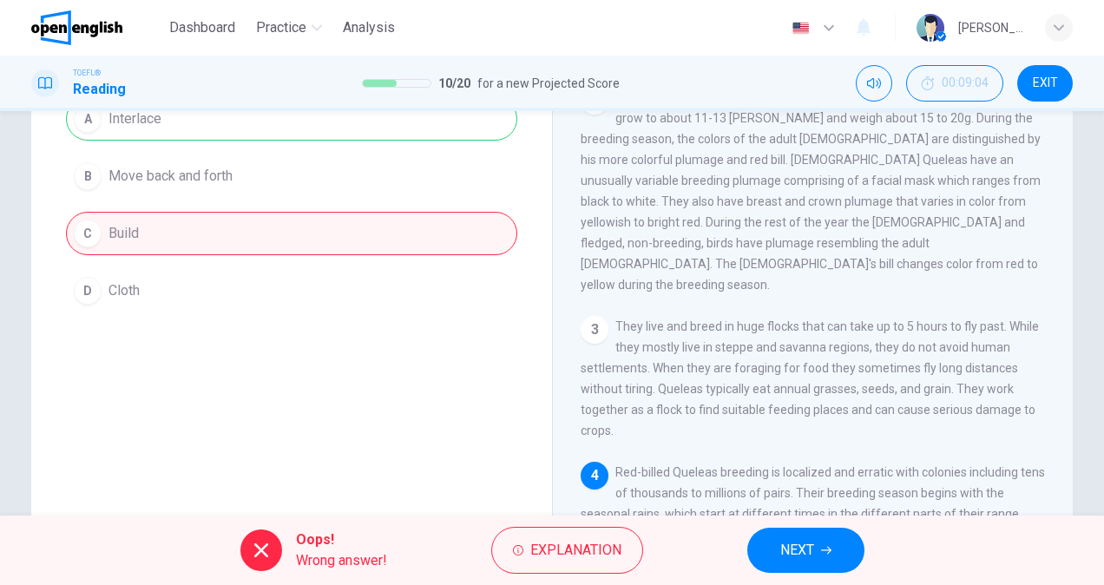
click at [791, 557] on span "NEXT" at bounding box center [797, 550] width 34 height 24
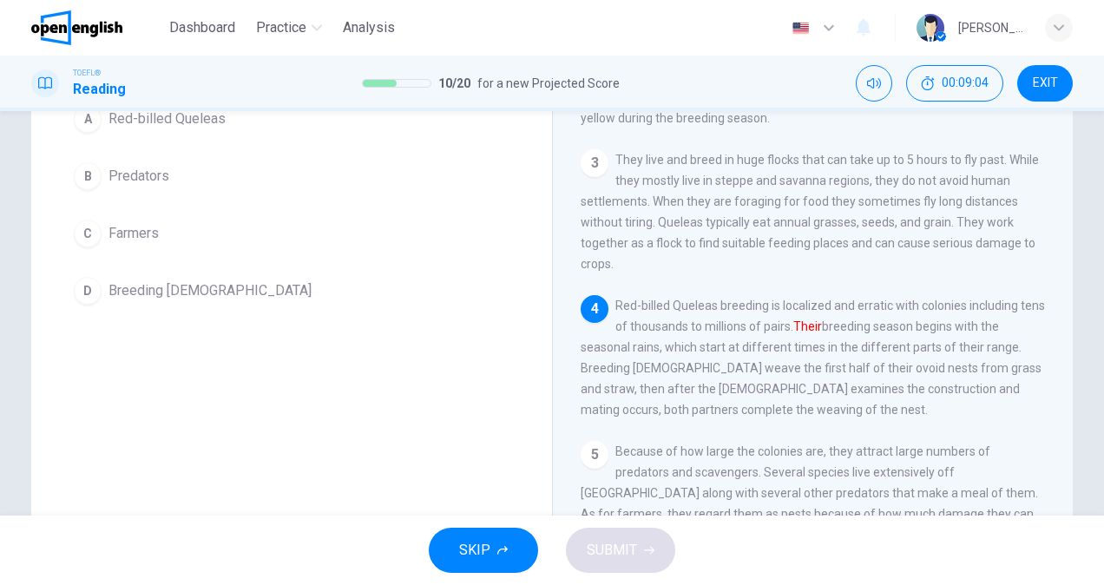
scroll to position [273, 0]
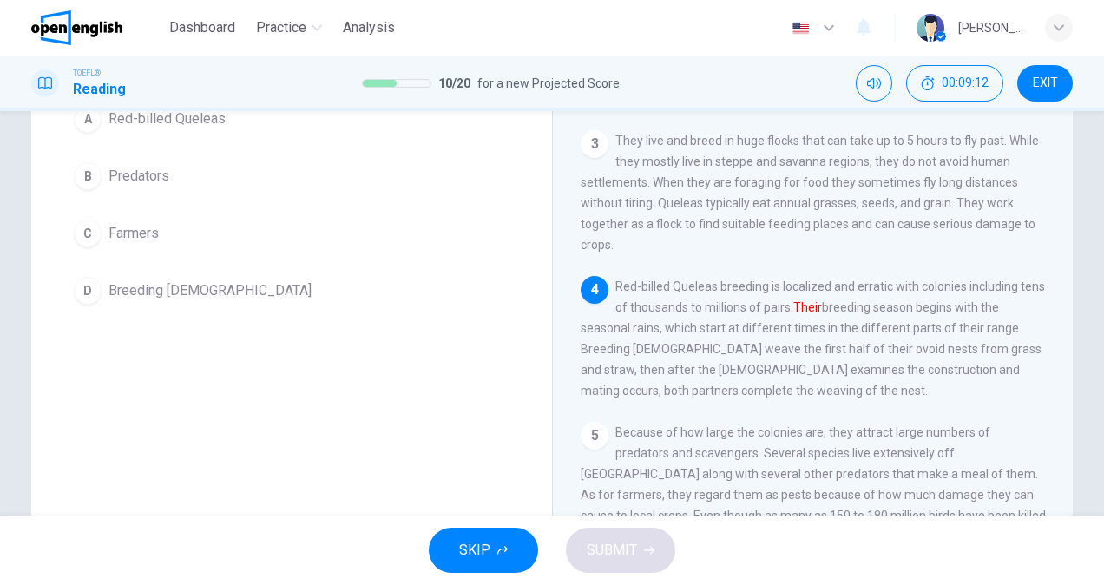
click at [131, 121] on span "Red-billed Queleas" at bounding box center [166, 118] width 117 height 21
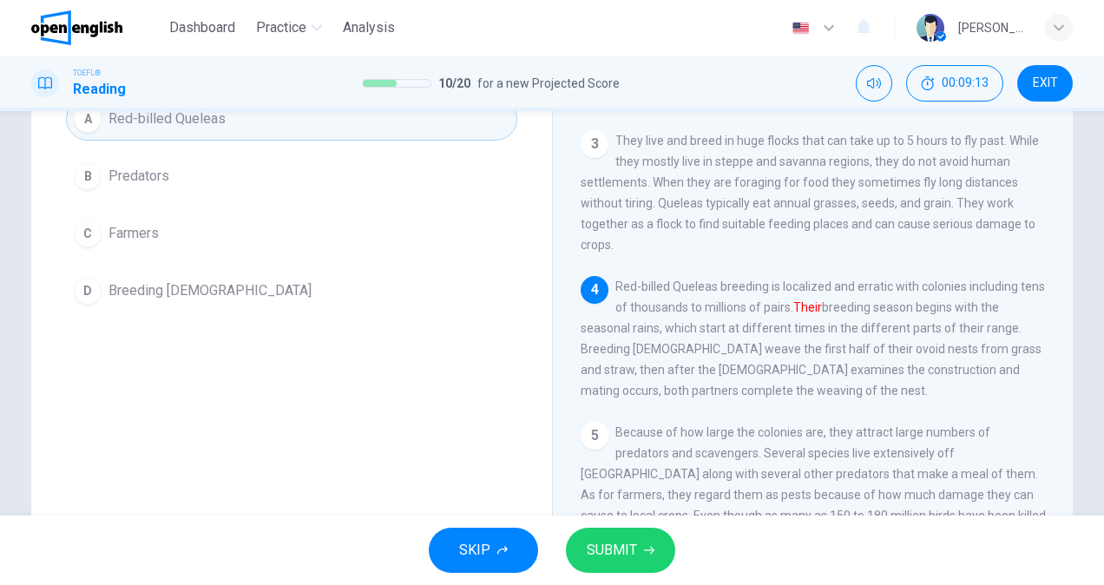
click at [591, 555] on span "SUBMIT" at bounding box center [612, 550] width 50 height 24
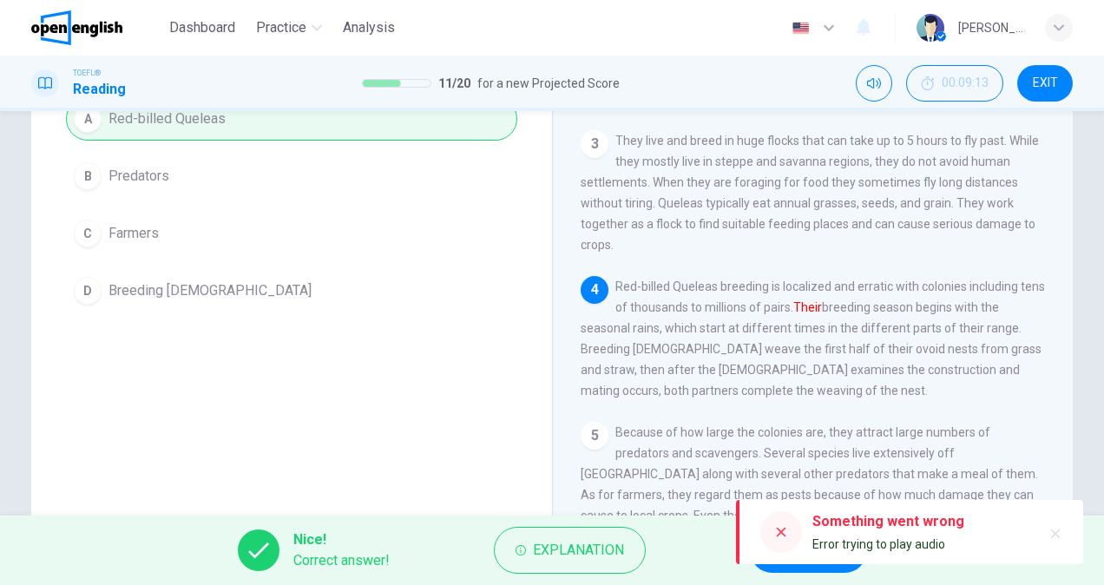
click at [1059, 533] on icon "button" at bounding box center [1055, 534] width 14 height 14
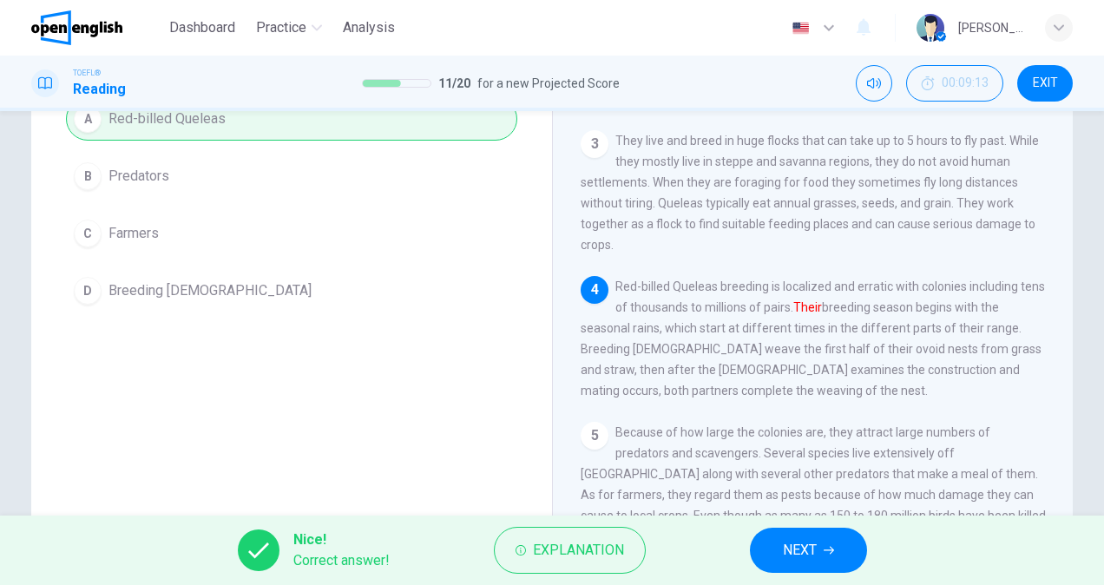
click at [831, 555] on button "NEXT" at bounding box center [808, 550] width 117 height 45
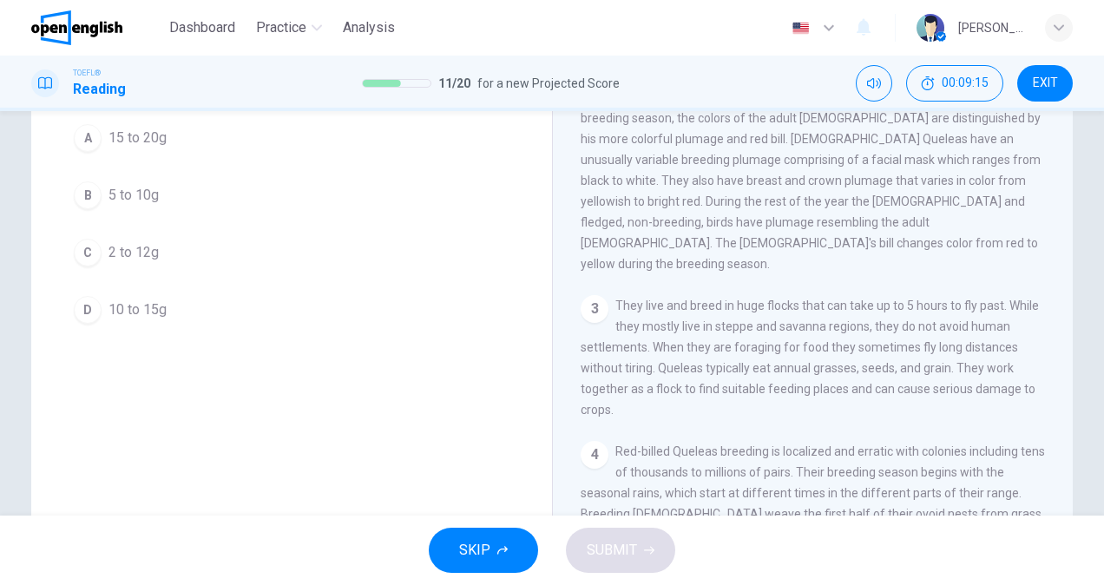
scroll to position [0, 0]
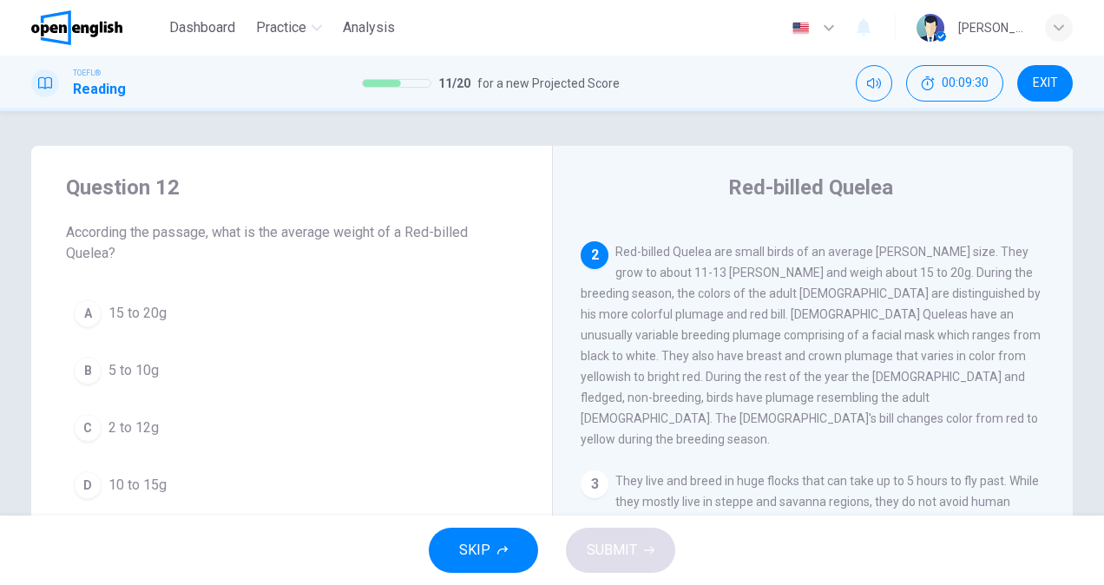
click at [132, 314] on span "15 to 20g" at bounding box center [137, 313] width 58 height 21
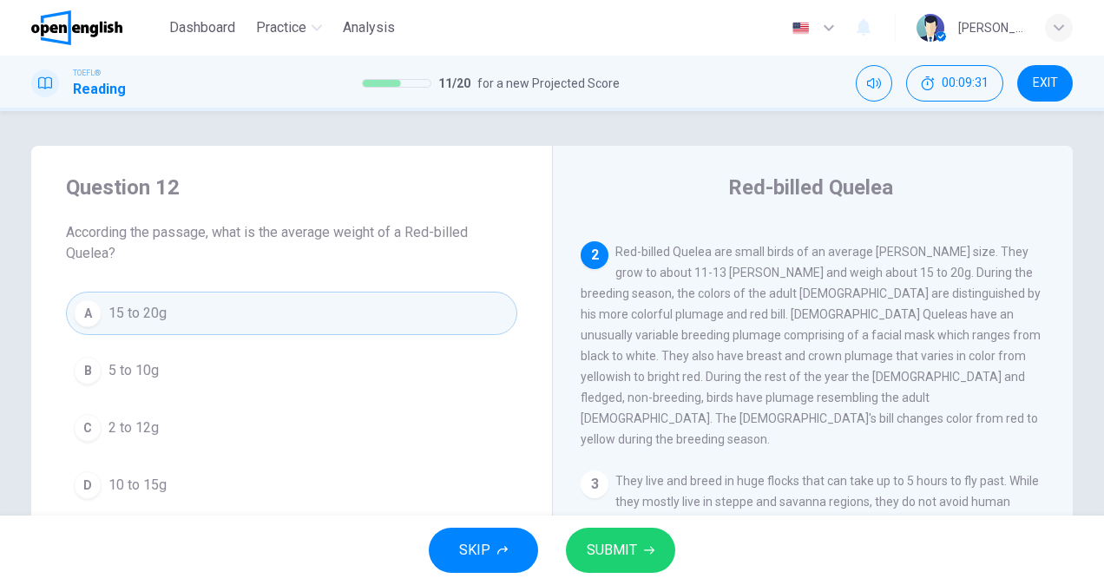
click at [622, 536] on button "SUBMIT" at bounding box center [620, 550] width 109 height 45
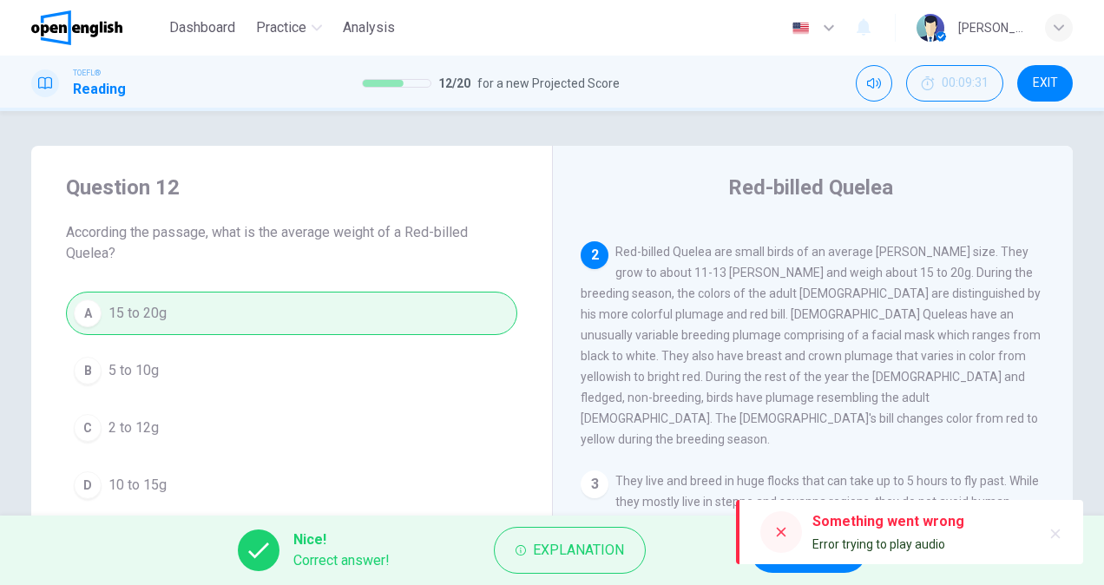
click at [1054, 528] on icon "button" at bounding box center [1055, 534] width 14 height 14
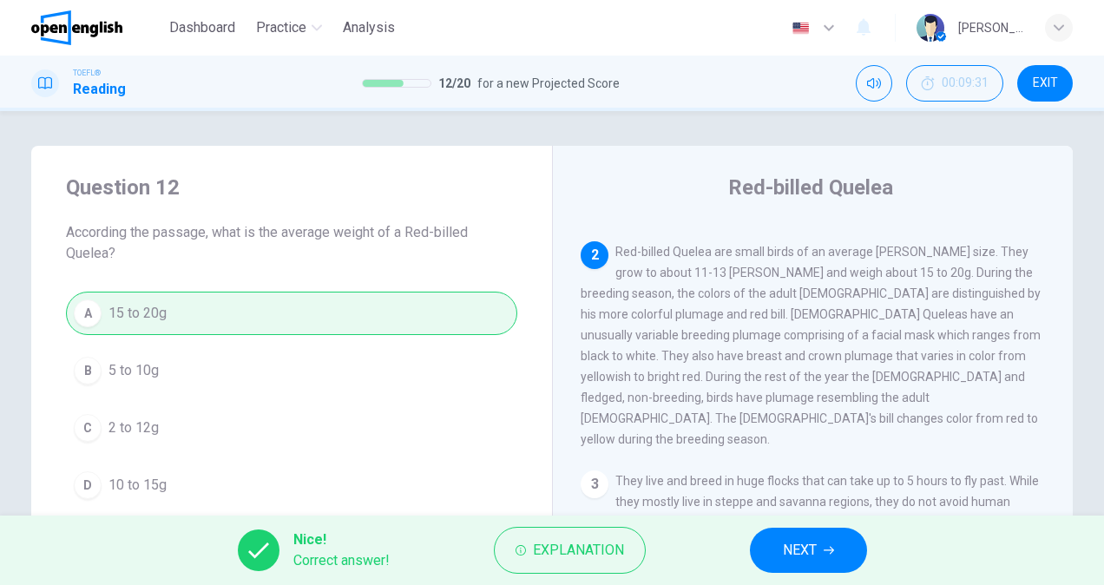
click at [805, 548] on span "NEXT" at bounding box center [800, 550] width 34 height 24
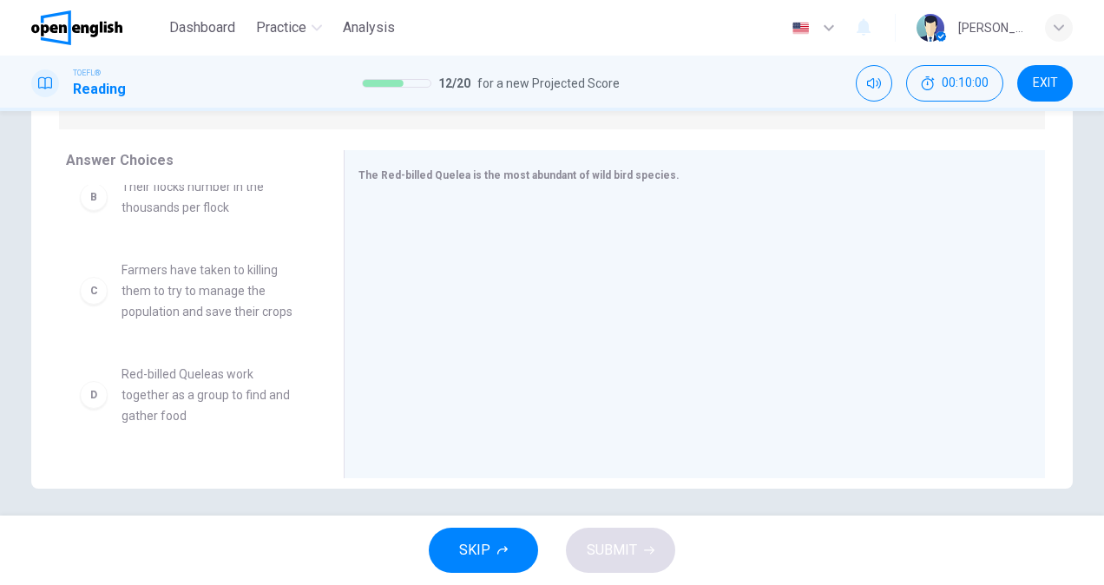
scroll to position [130, 0]
click at [256, 299] on span "Farmers have taken to killing them to try to manage the population and save the…" at bounding box center [211, 287] width 181 height 62
click at [105, 298] on div "C Farmers have taken to killing them to try to manage the population and save t…" at bounding box center [191, 287] width 222 height 62
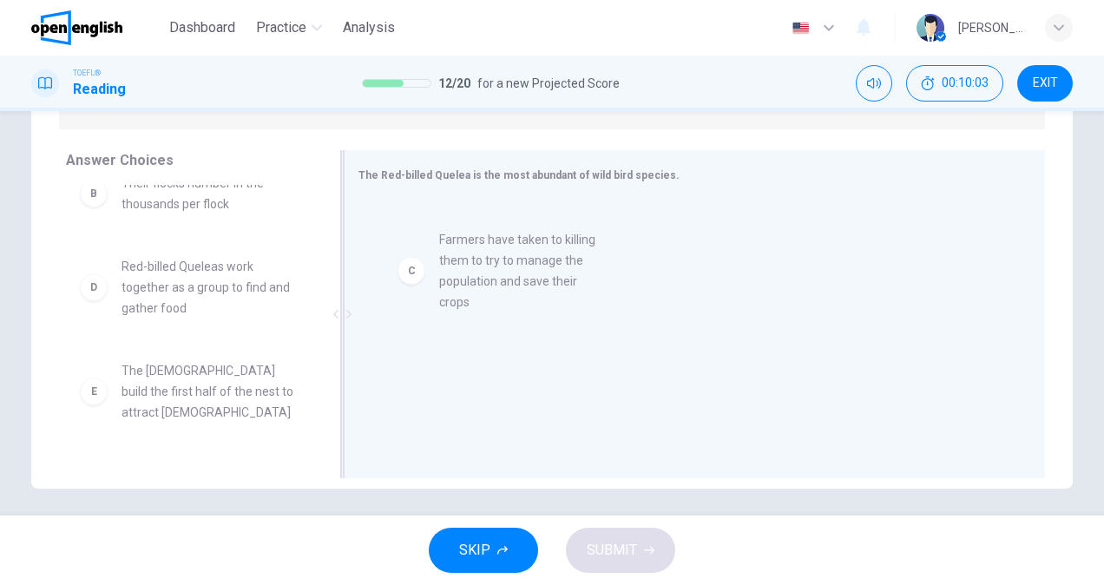
drag, startPoint x: 148, startPoint y: 298, endPoint x: 481, endPoint y: 271, distance: 334.3
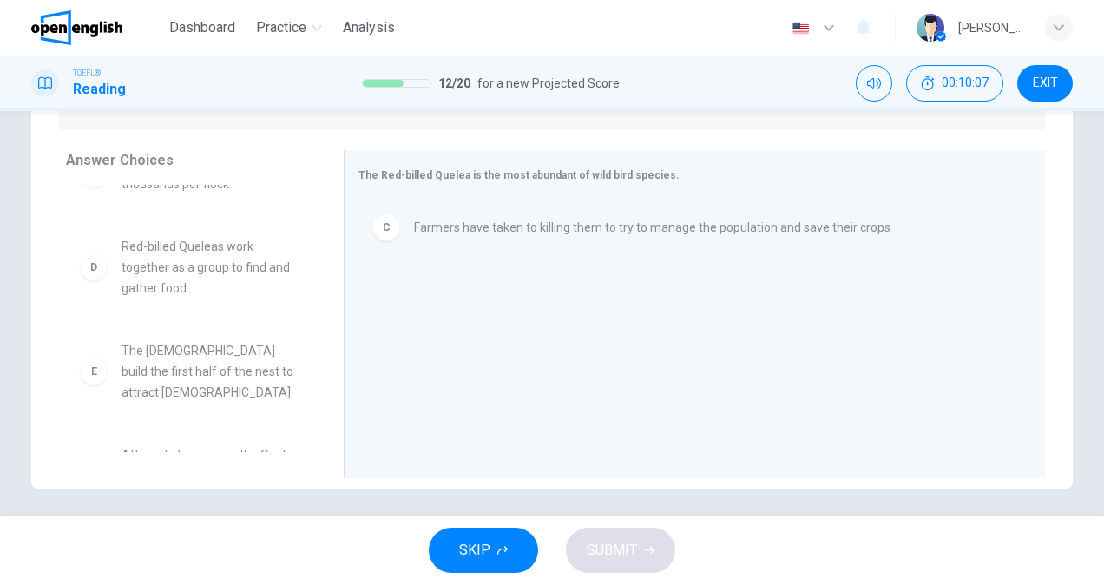
scroll to position [153, 0]
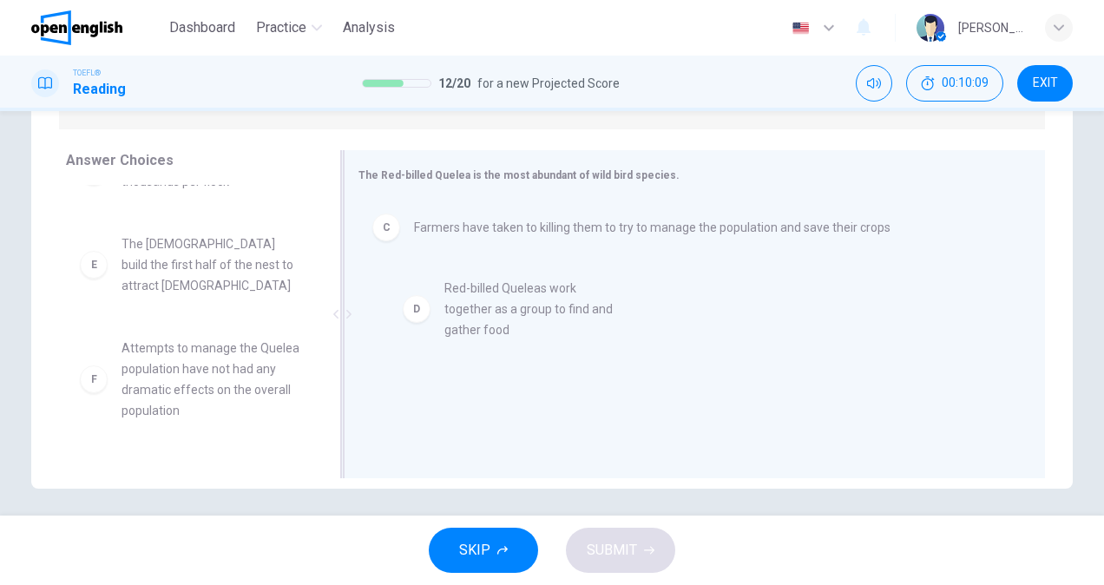
drag, startPoint x: 144, startPoint y: 273, endPoint x: 517, endPoint y: 311, distance: 375.1
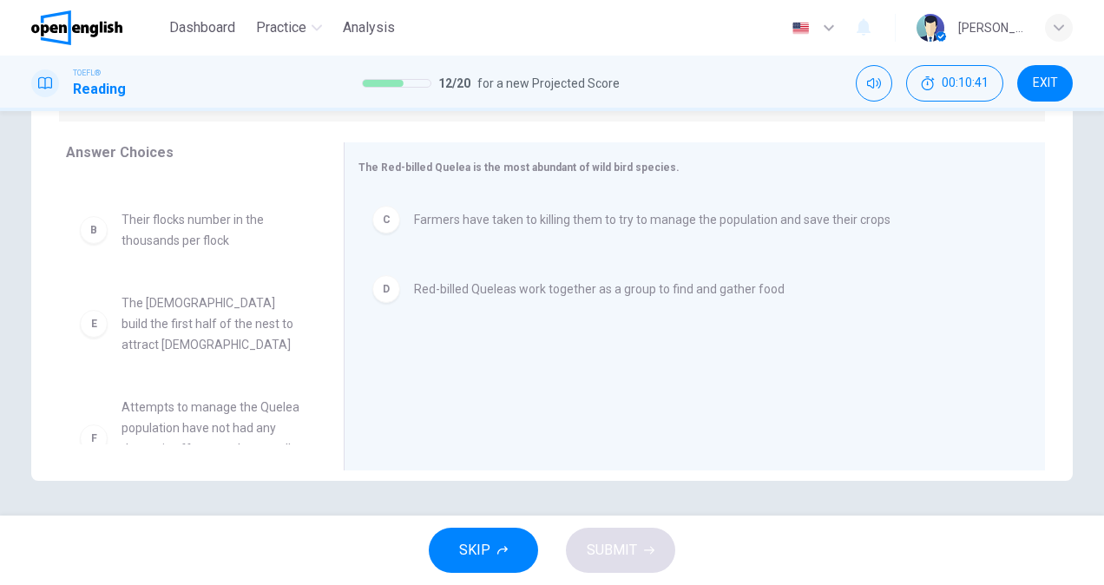
scroll to position [82, 0]
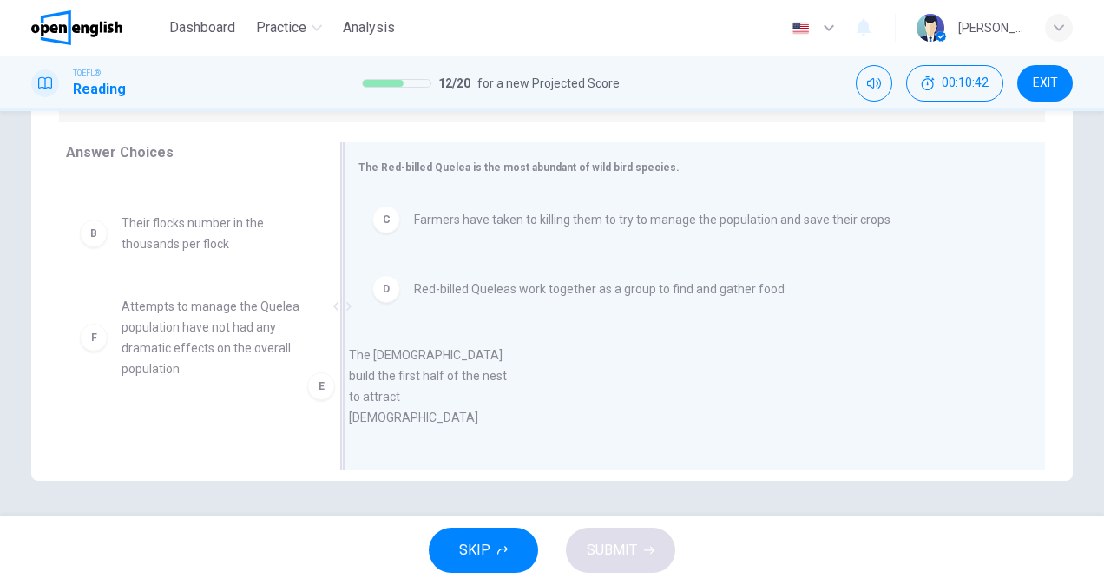
drag, startPoint x: 217, startPoint y: 319, endPoint x: 517, endPoint y: 369, distance: 304.3
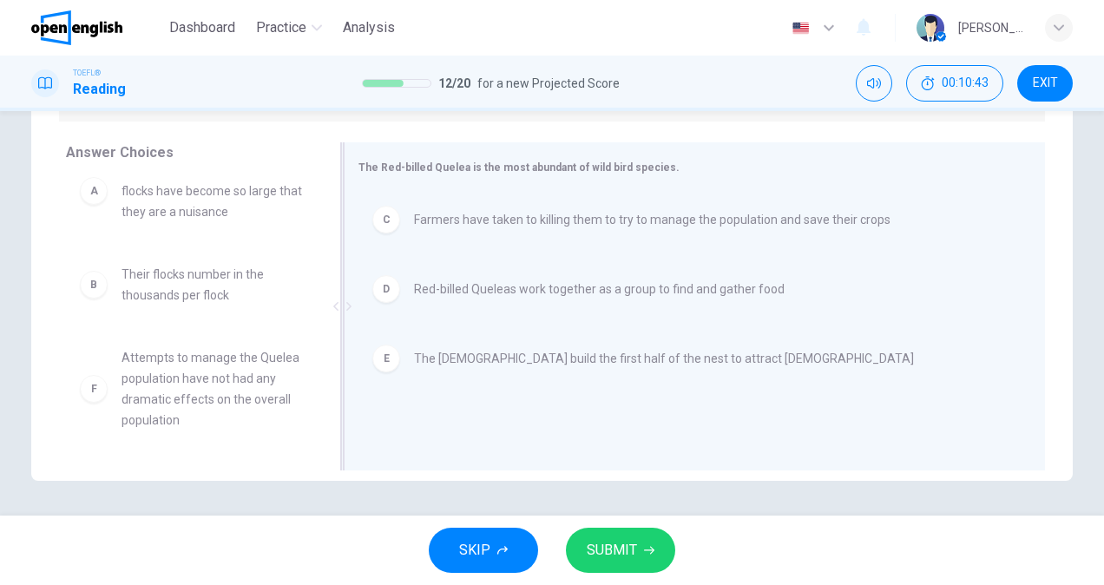
scroll to position [31, 0]
click at [639, 554] on button "SUBMIT" at bounding box center [620, 550] width 109 height 45
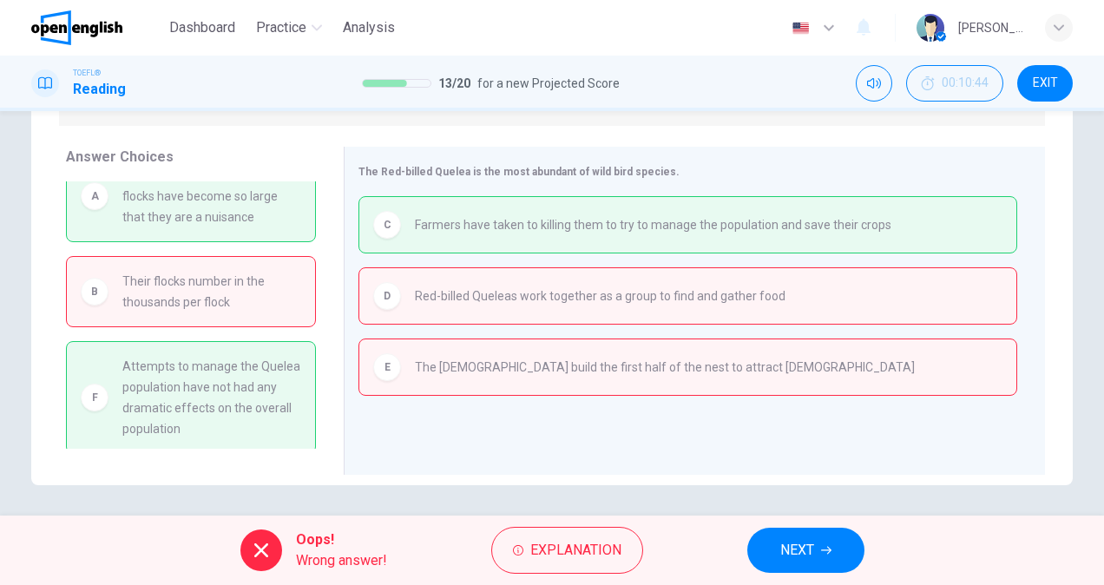
scroll to position [268, 0]
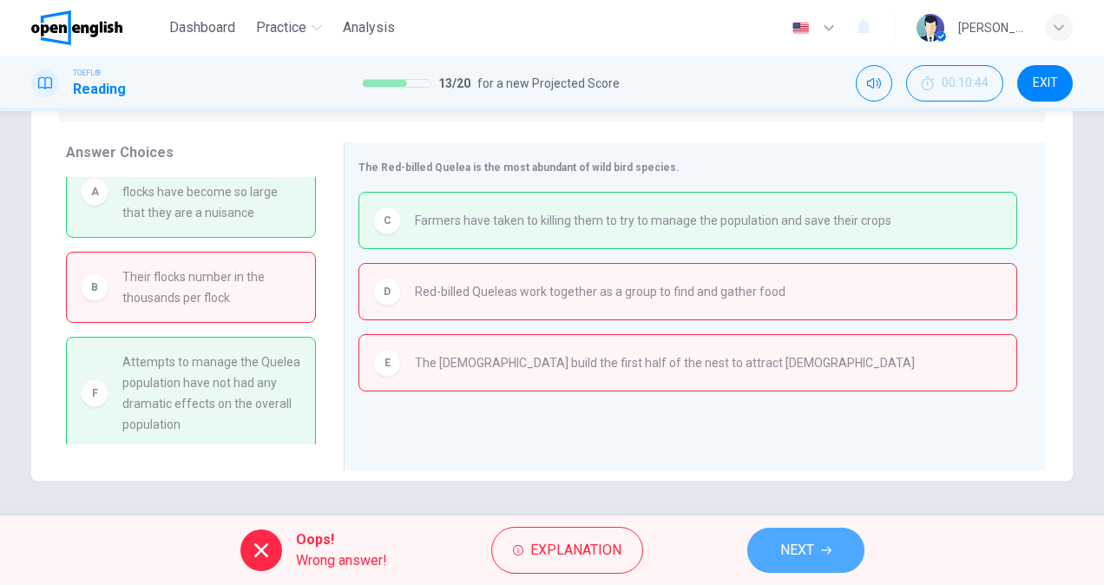
click at [812, 561] on span "NEXT" at bounding box center [797, 550] width 34 height 24
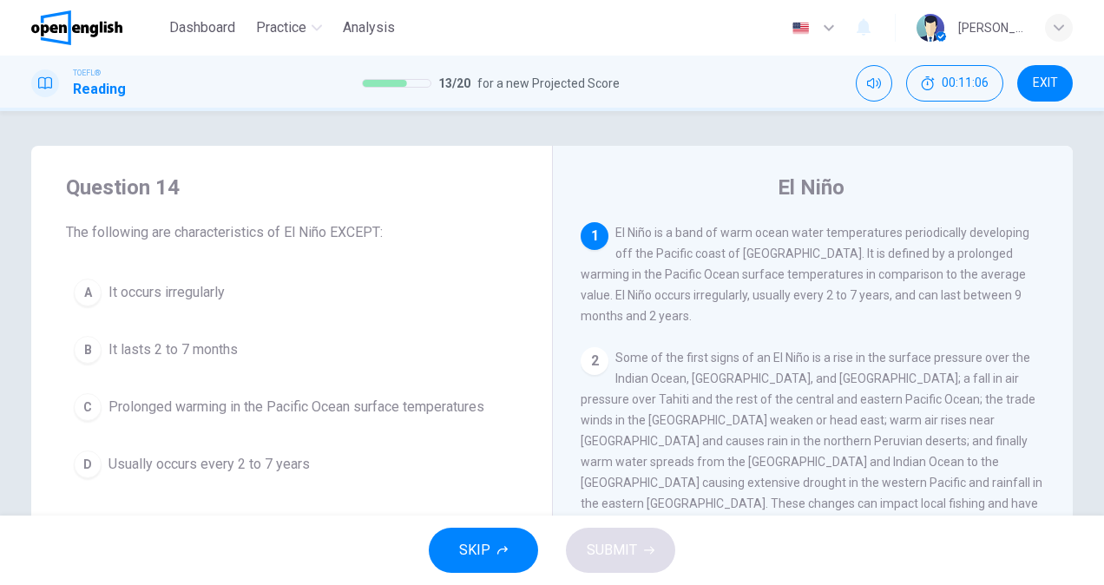
click at [213, 347] on span "It lasts 2 to 7 months" at bounding box center [172, 349] width 129 height 21
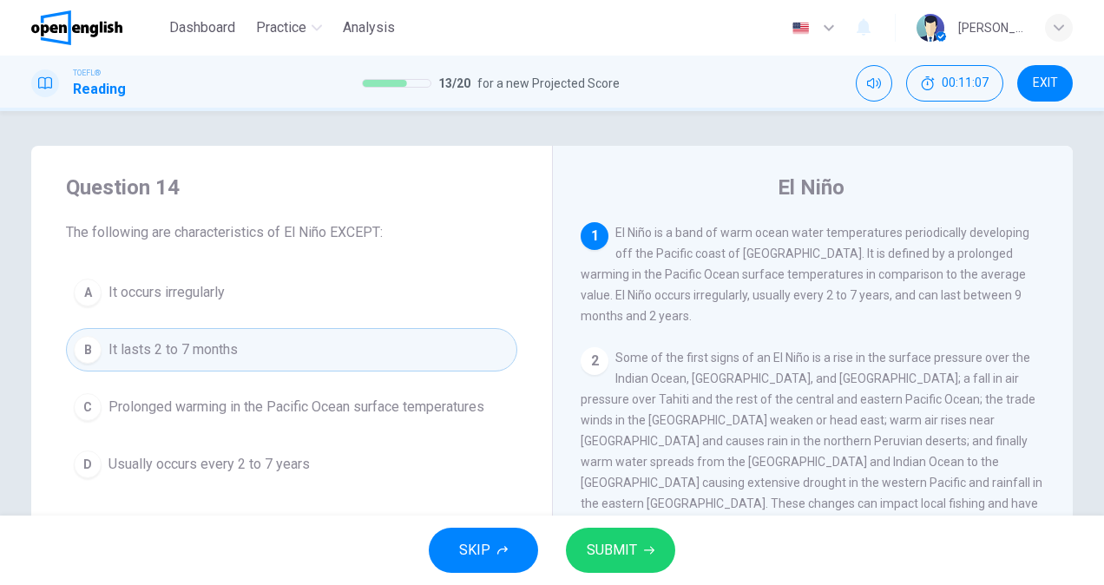
click at [622, 538] on span "SUBMIT" at bounding box center [612, 550] width 50 height 24
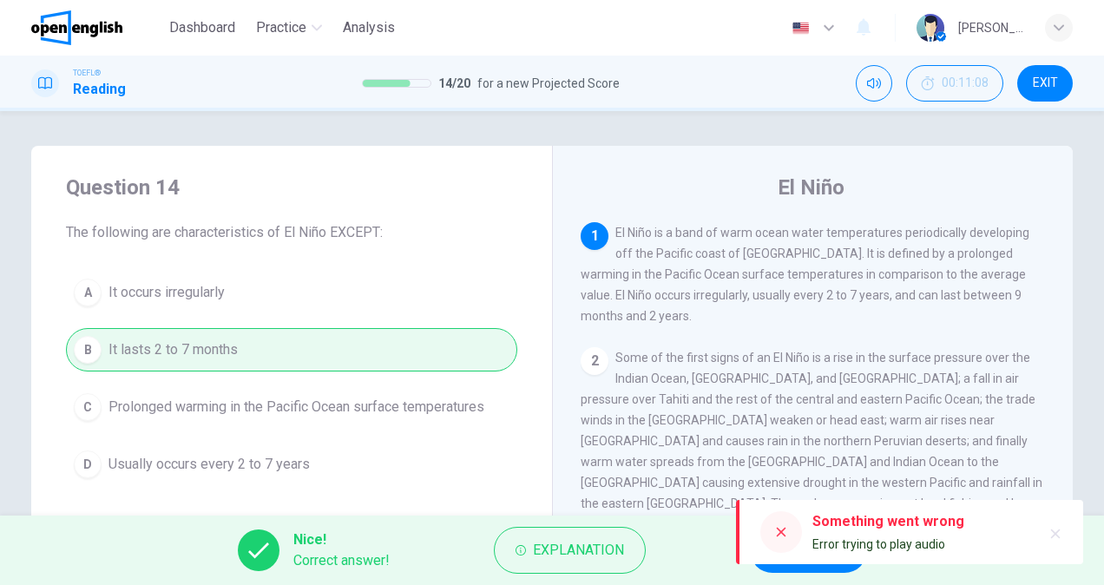
click at [1058, 529] on icon "button" at bounding box center [1055, 534] width 14 height 14
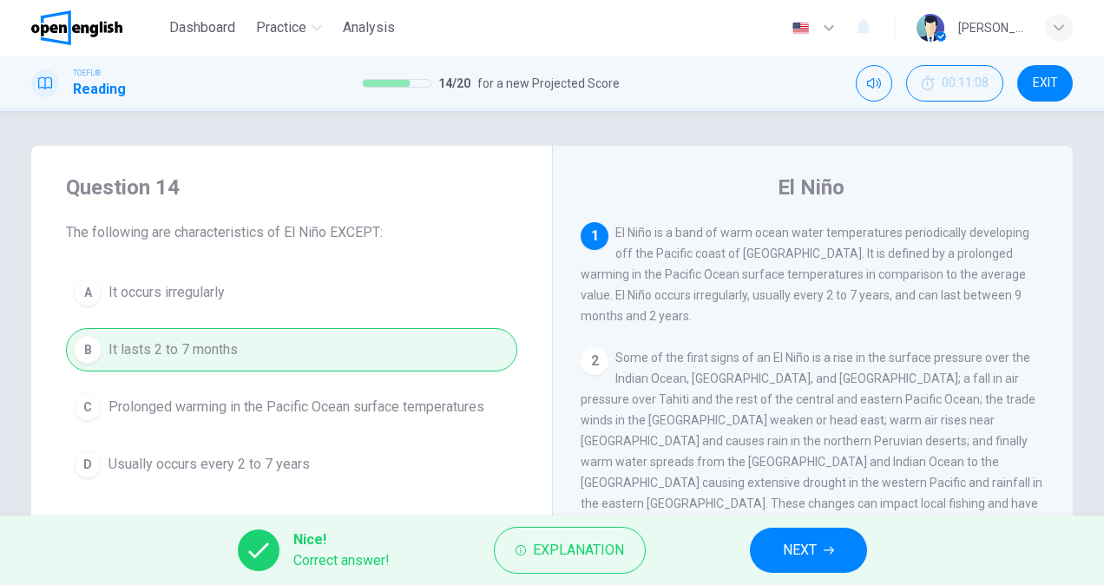
click at [752, 561] on button "NEXT" at bounding box center [808, 550] width 117 height 45
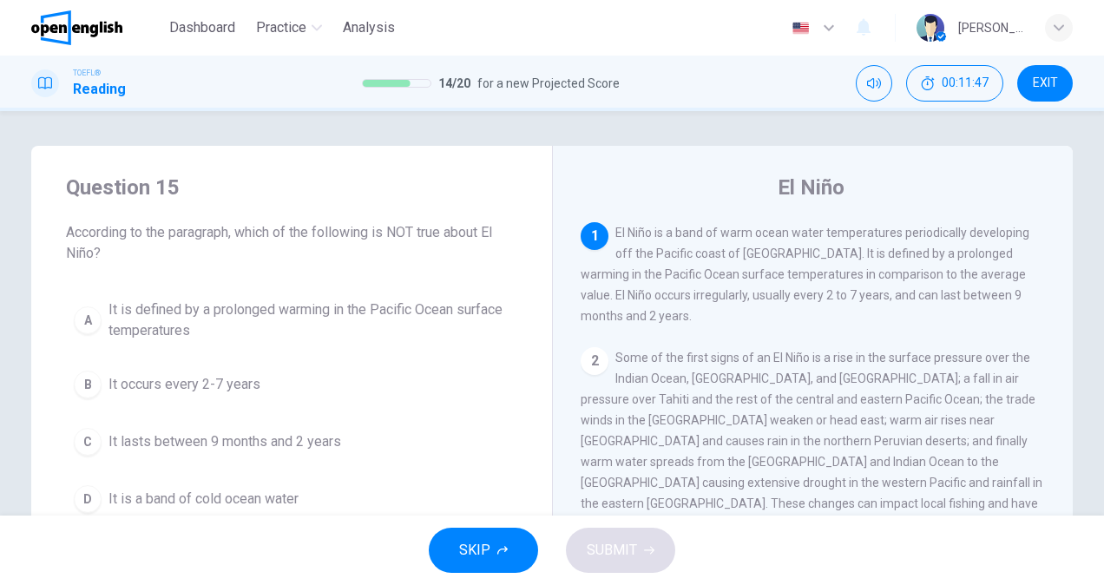
click at [274, 492] on span "It is a band of cold ocean water" at bounding box center [203, 499] width 190 height 21
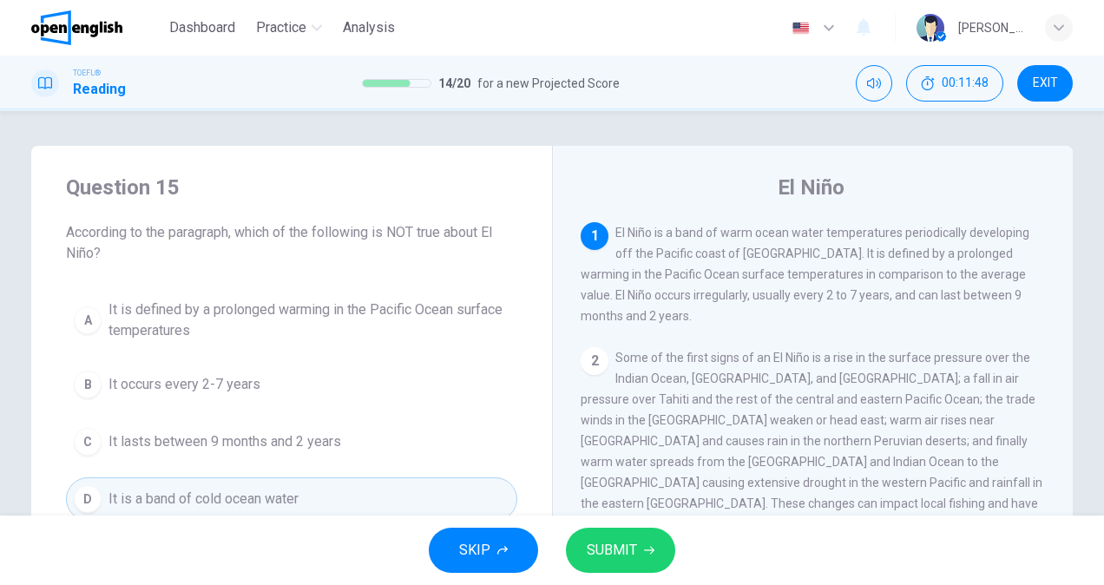
scroll to position [87, 0]
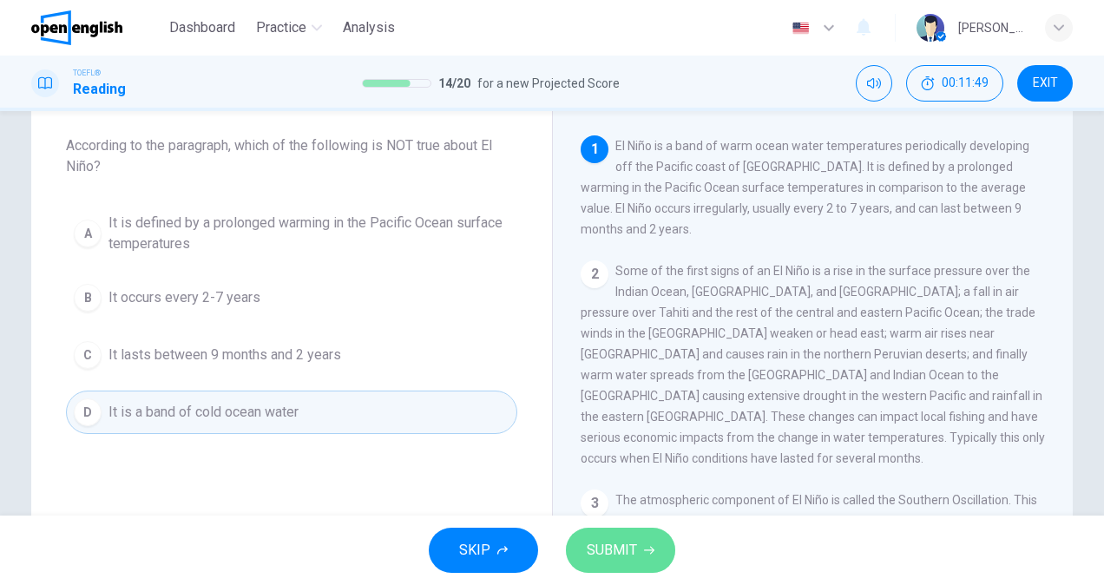
click at [650, 541] on button "SUBMIT" at bounding box center [620, 550] width 109 height 45
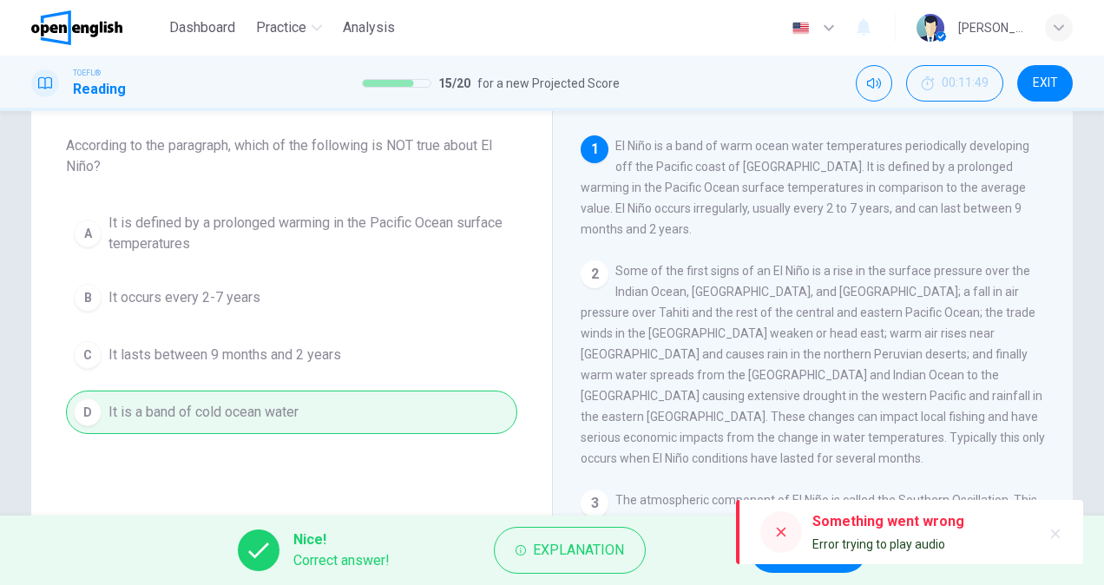
click at [1059, 529] on icon "button" at bounding box center [1055, 534] width 14 height 14
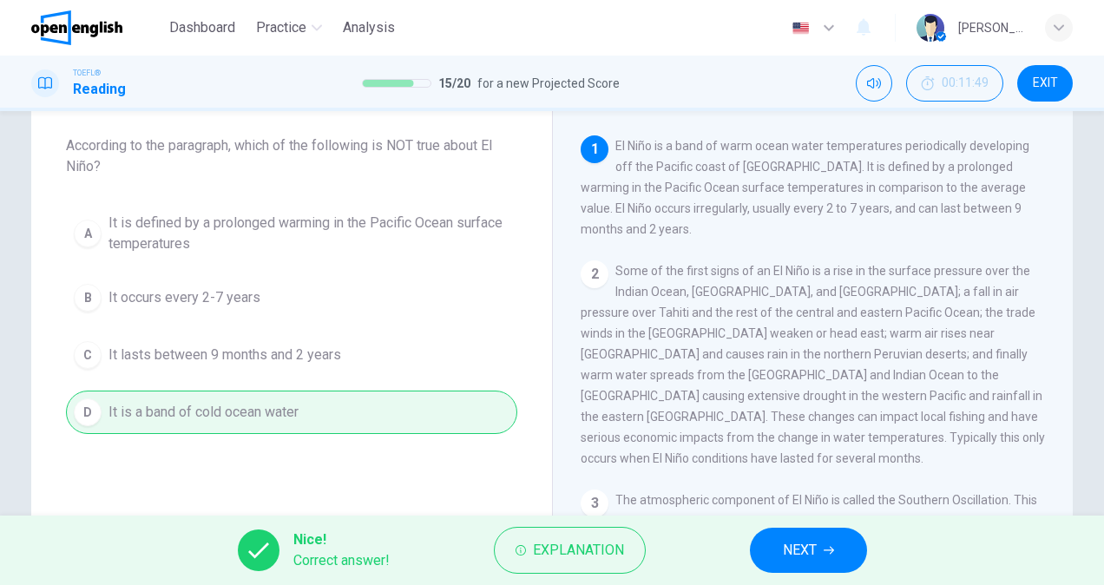
click at [848, 550] on button "NEXT" at bounding box center [808, 550] width 117 height 45
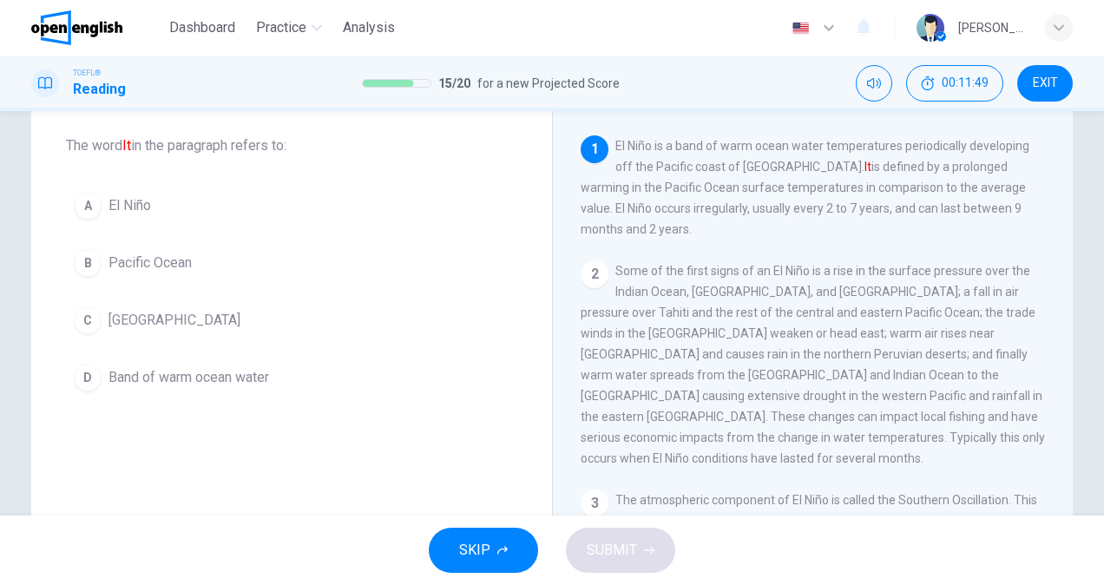
scroll to position [0, 0]
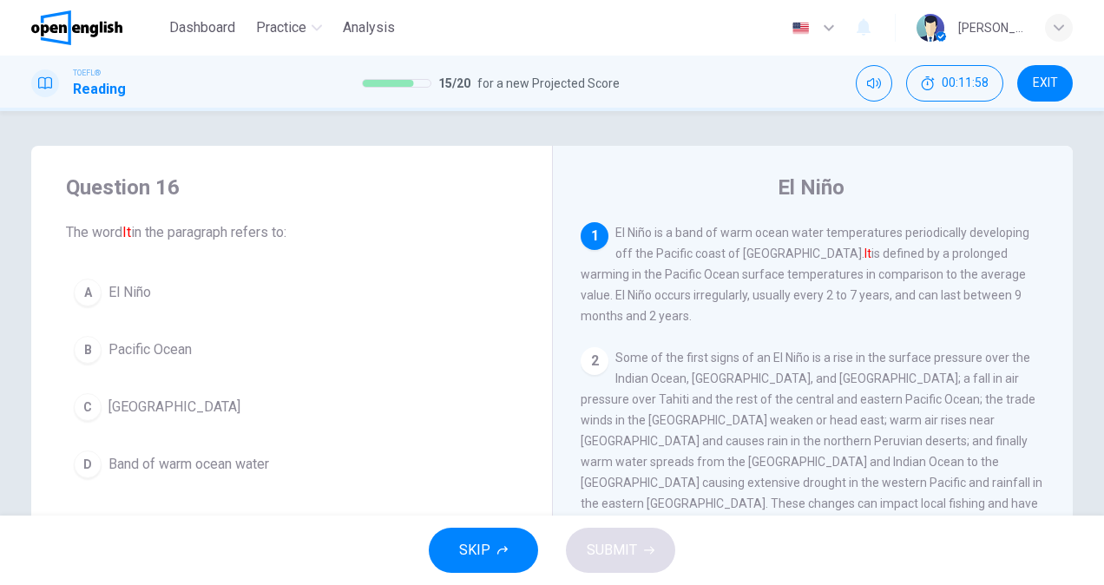
drag, startPoint x: 108, startPoint y: 297, endPoint x: 134, endPoint y: 302, distance: 25.7
click at [111, 297] on span "El Niño" at bounding box center [129, 292] width 43 height 21
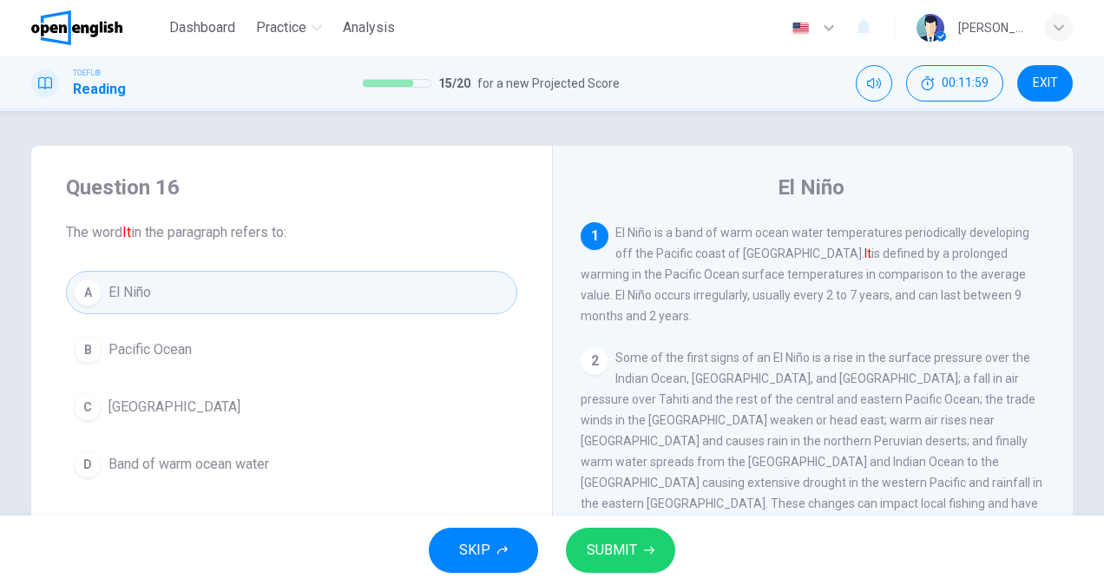
click at [637, 550] on button "SUBMIT" at bounding box center [620, 550] width 109 height 45
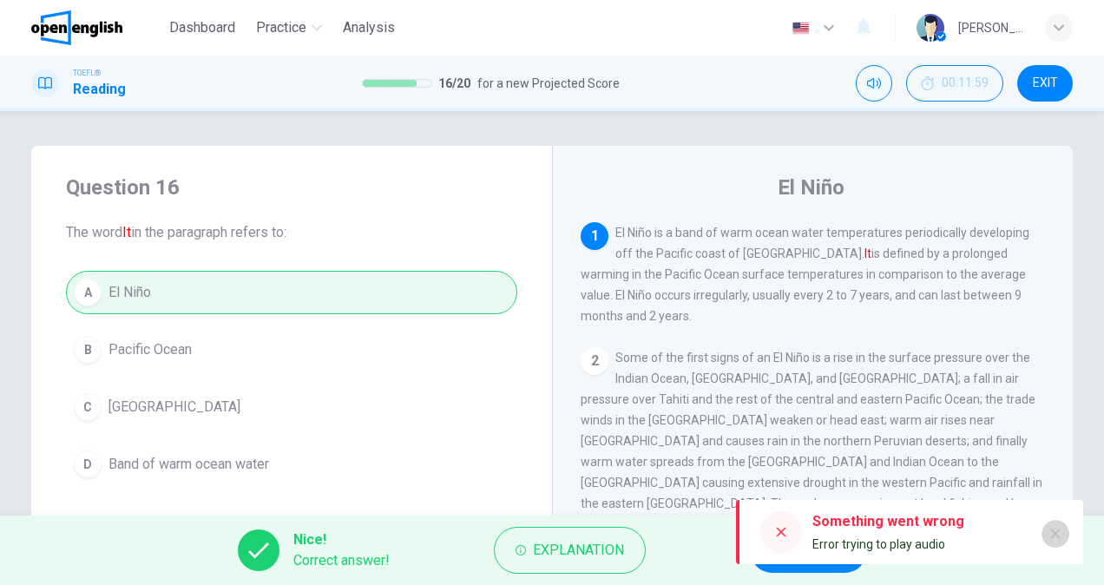
click at [1064, 529] on button "button" at bounding box center [1055, 534] width 28 height 28
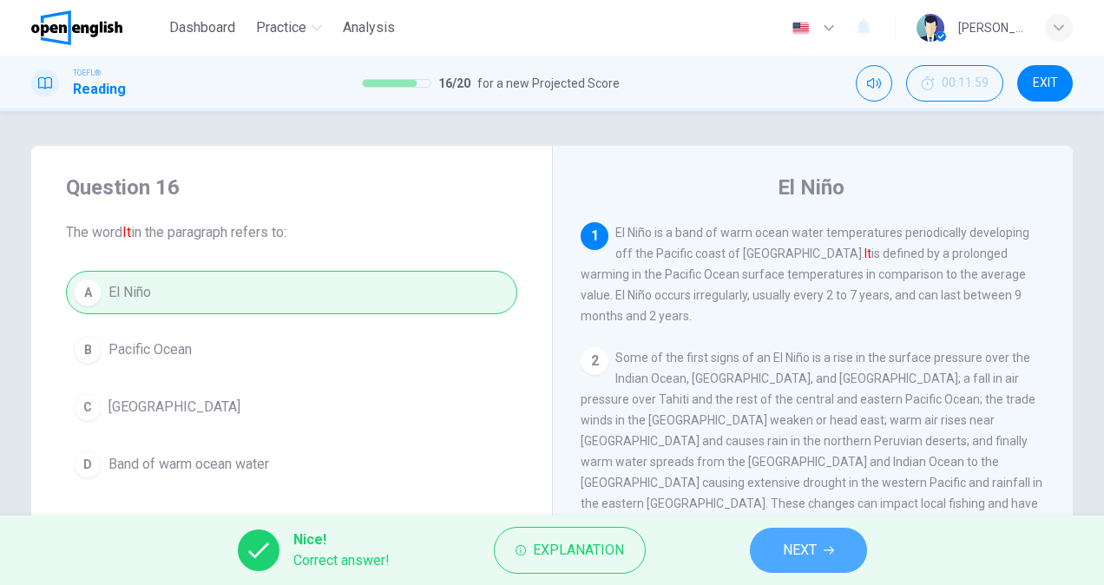
click at [813, 560] on span "NEXT" at bounding box center [800, 550] width 34 height 24
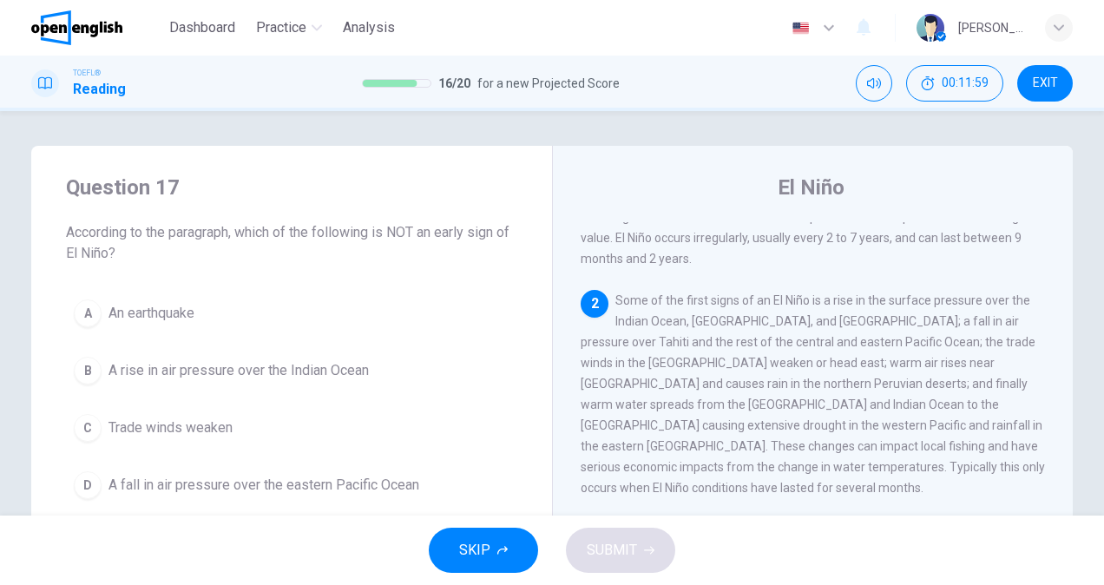
scroll to position [128, 0]
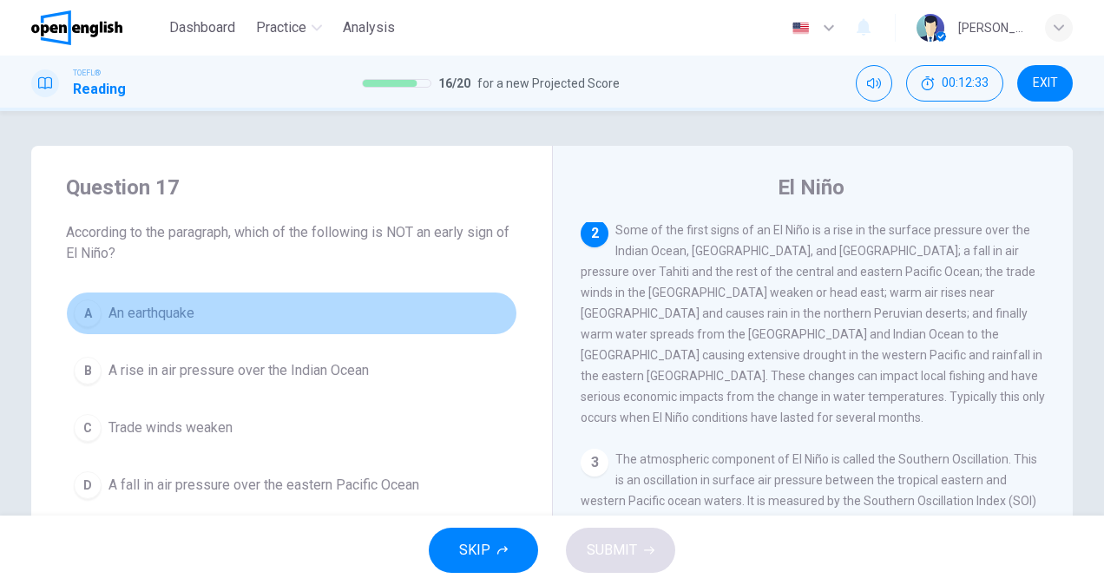
click at [165, 319] on span "An earthquake" at bounding box center [151, 313] width 86 height 21
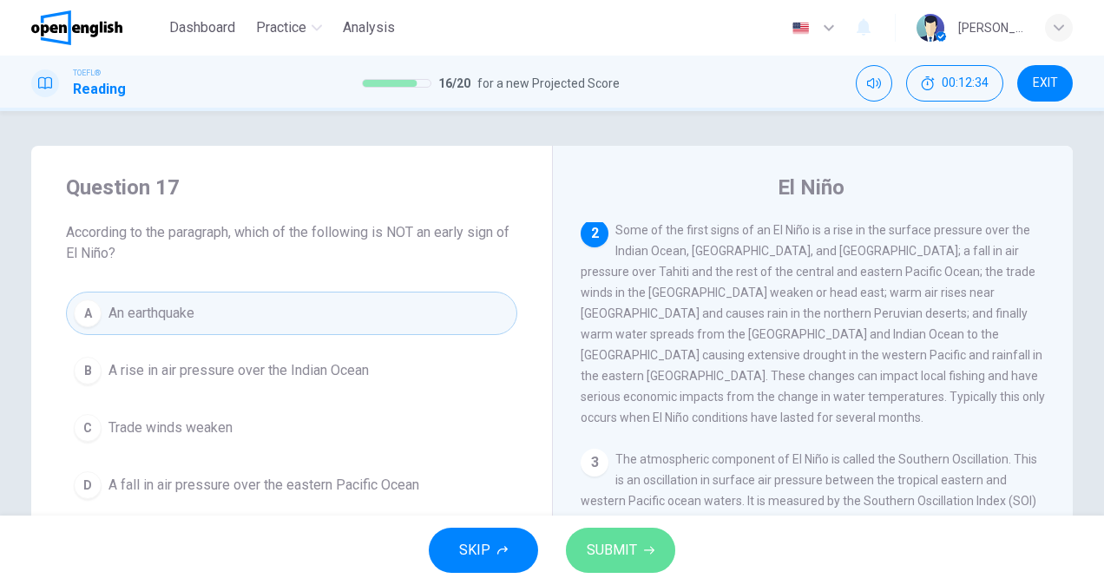
click at [611, 556] on span "SUBMIT" at bounding box center [612, 550] width 50 height 24
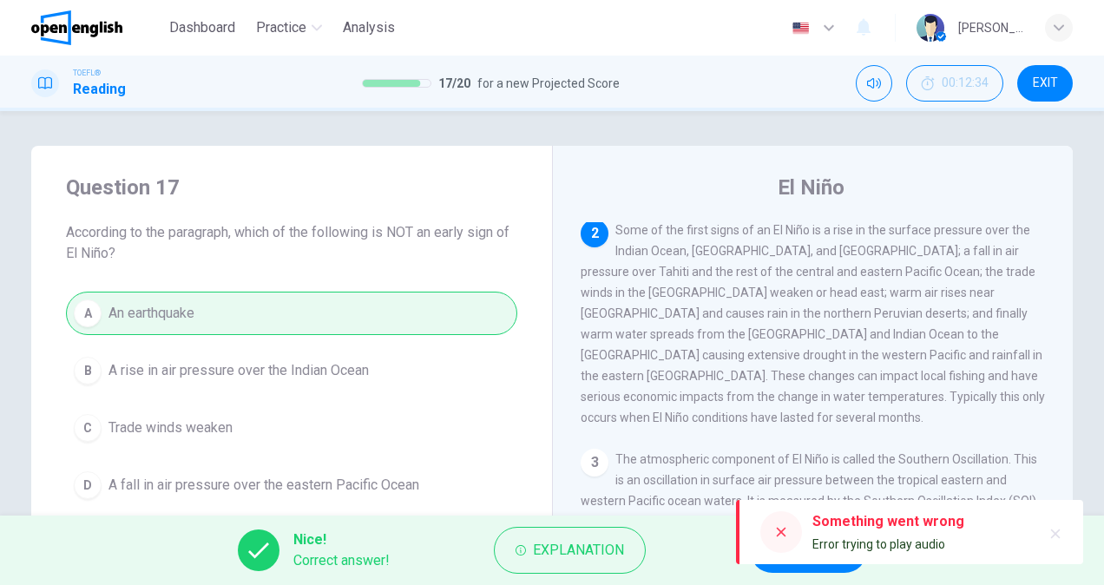
click at [1055, 529] on icon "button" at bounding box center [1055, 534] width 14 height 14
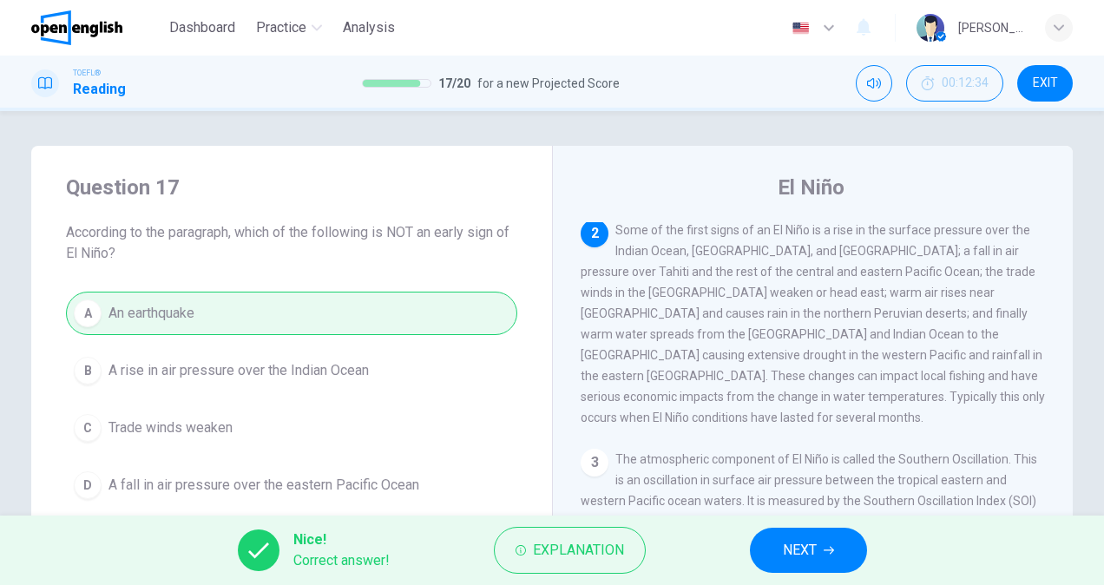
click at [865, 546] on div "Nice! Correct answer! Explanation NEXT" at bounding box center [552, 550] width 1104 height 69
click at [828, 547] on icon "button" at bounding box center [829, 550] width 10 height 10
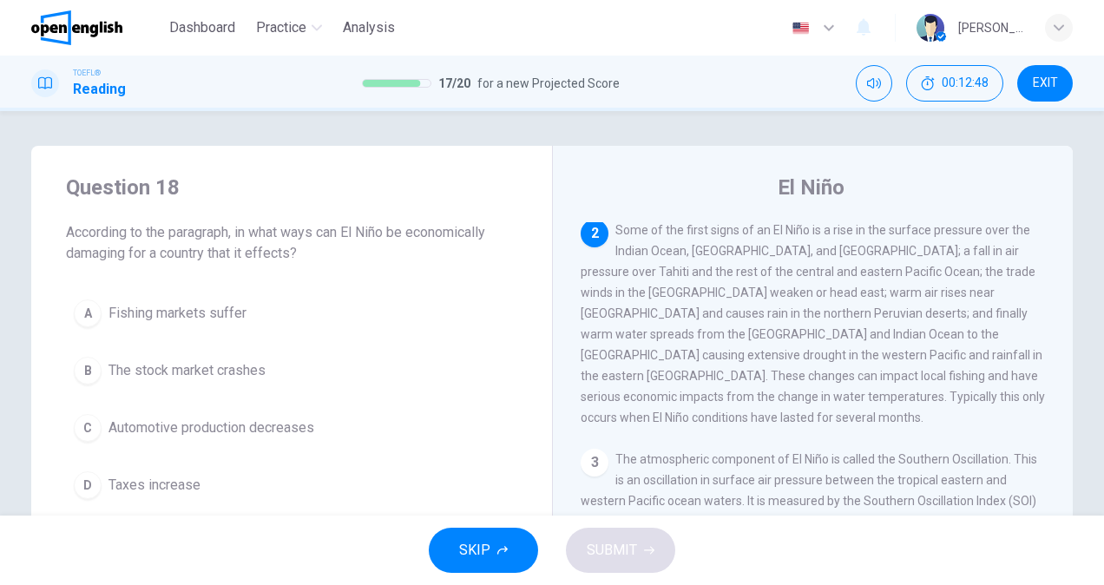
click at [220, 317] on span "Fishing markets suffer" at bounding box center [177, 313] width 138 height 21
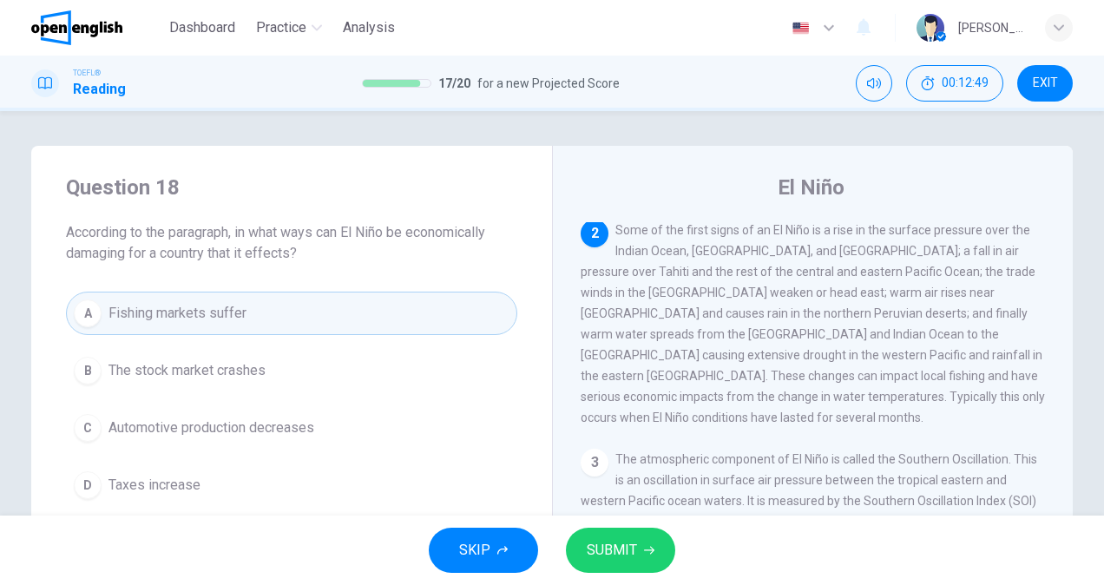
click at [642, 549] on button "SUBMIT" at bounding box center [620, 550] width 109 height 45
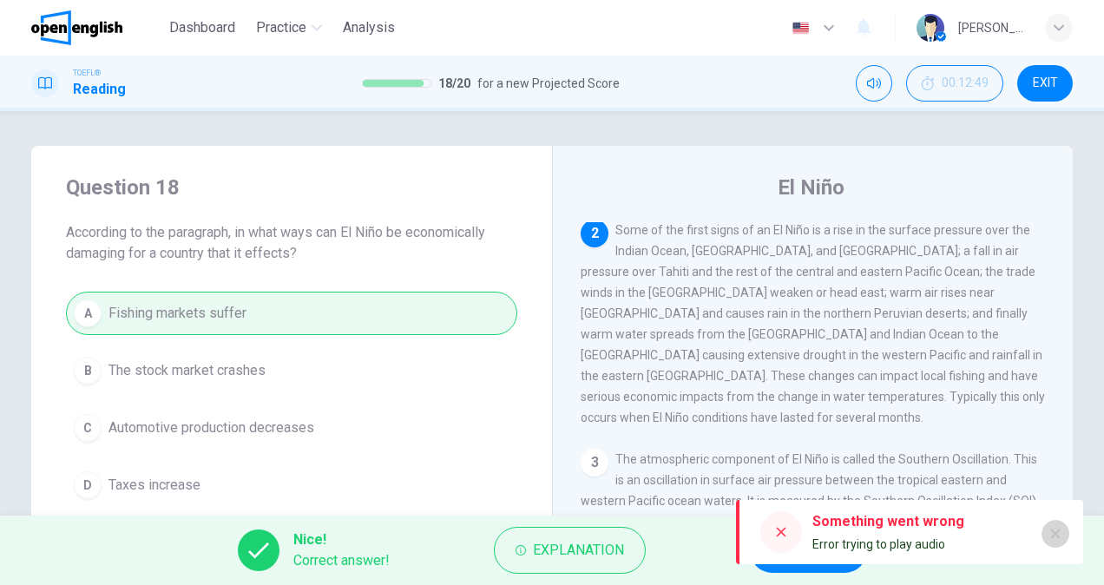
drag, startPoint x: 1056, startPoint y: 535, endPoint x: 898, endPoint y: 540, distance: 158.0
click at [1057, 535] on icon "button" at bounding box center [1056, 534] width 10 height 10
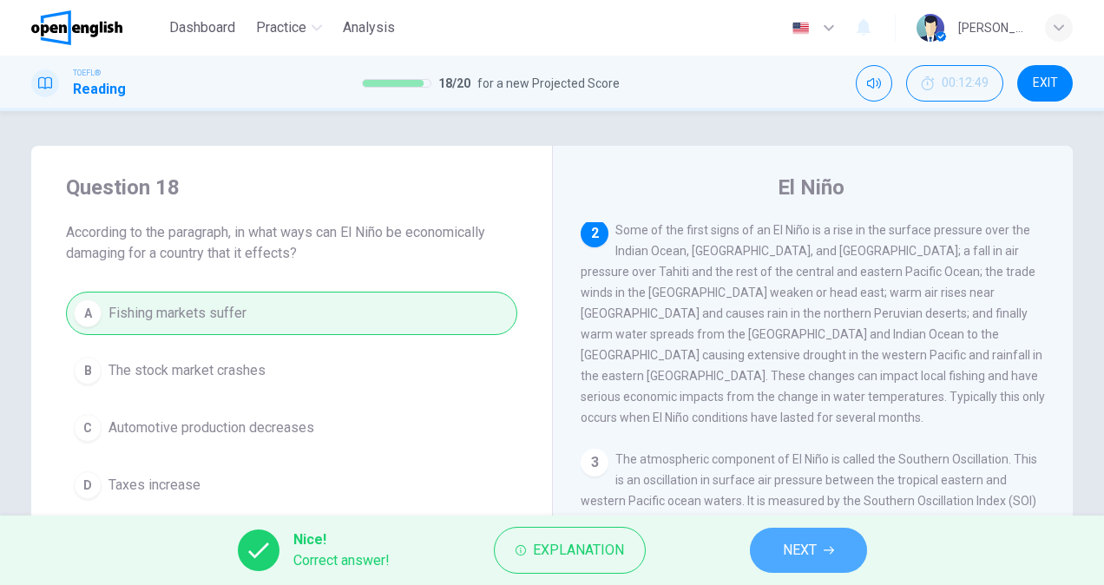
click at [798, 542] on span "NEXT" at bounding box center [800, 550] width 34 height 24
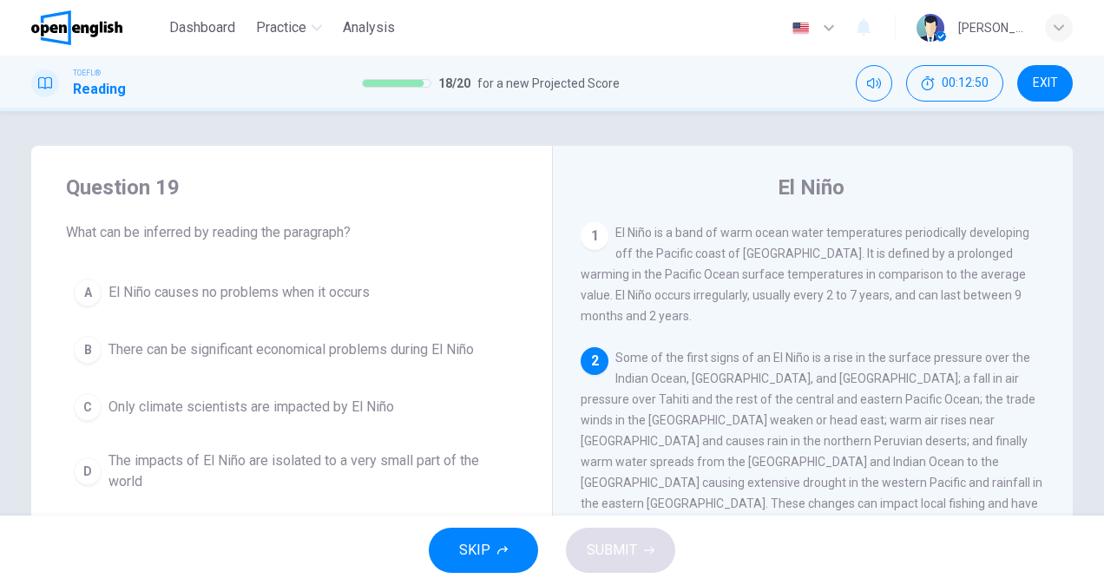
scroll to position [87, 0]
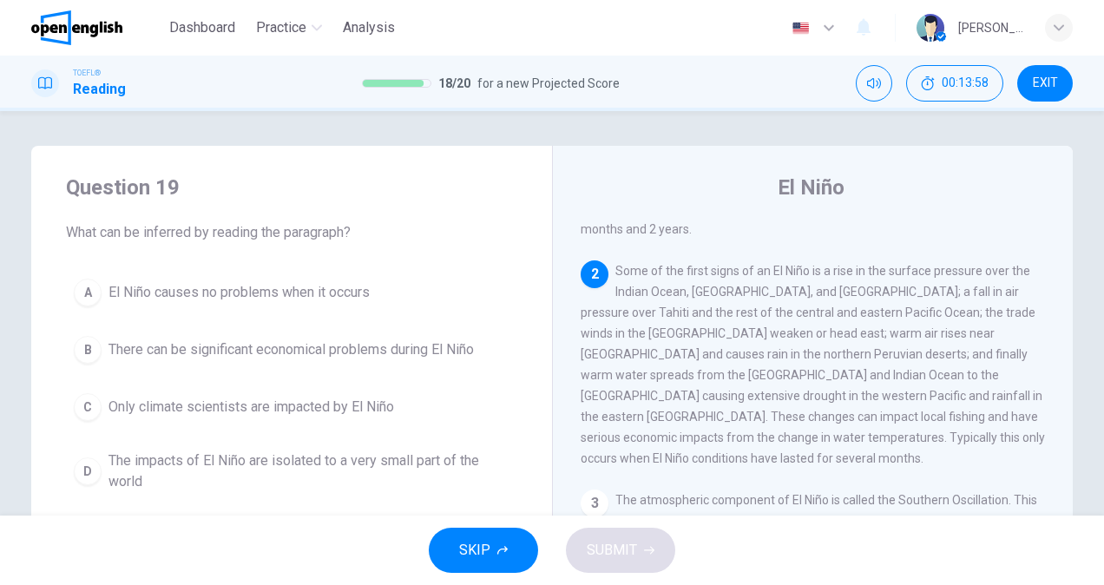
click at [322, 345] on span "There can be significant economical problems during El Niño" at bounding box center [290, 349] width 365 height 21
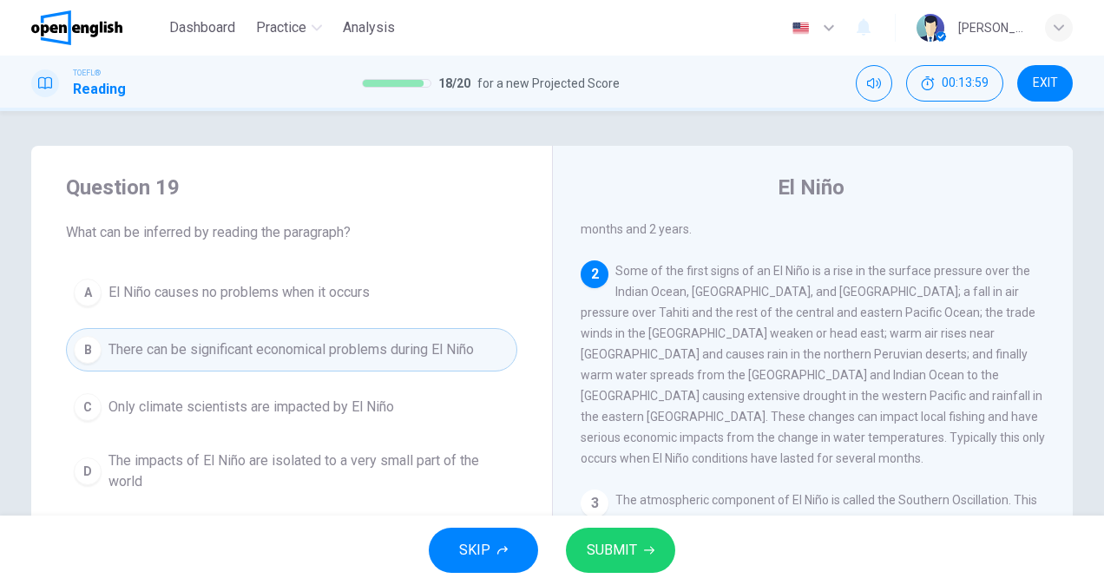
click at [597, 549] on span "SUBMIT" at bounding box center [612, 550] width 50 height 24
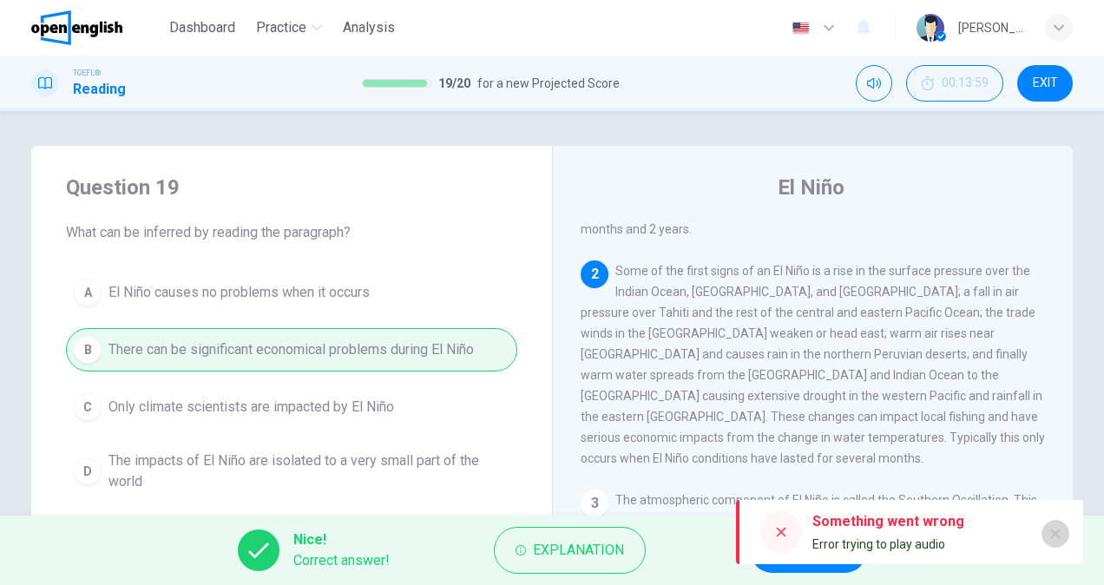
click at [1054, 533] on icon "button" at bounding box center [1056, 534] width 10 height 10
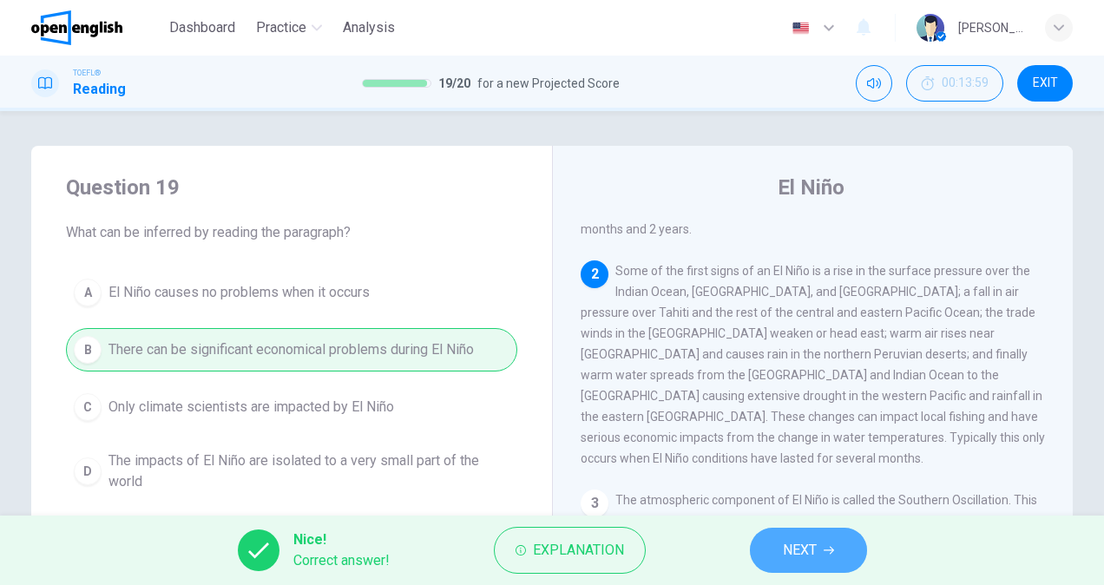
click at [843, 555] on button "NEXT" at bounding box center [808, 550] width 117 height 45
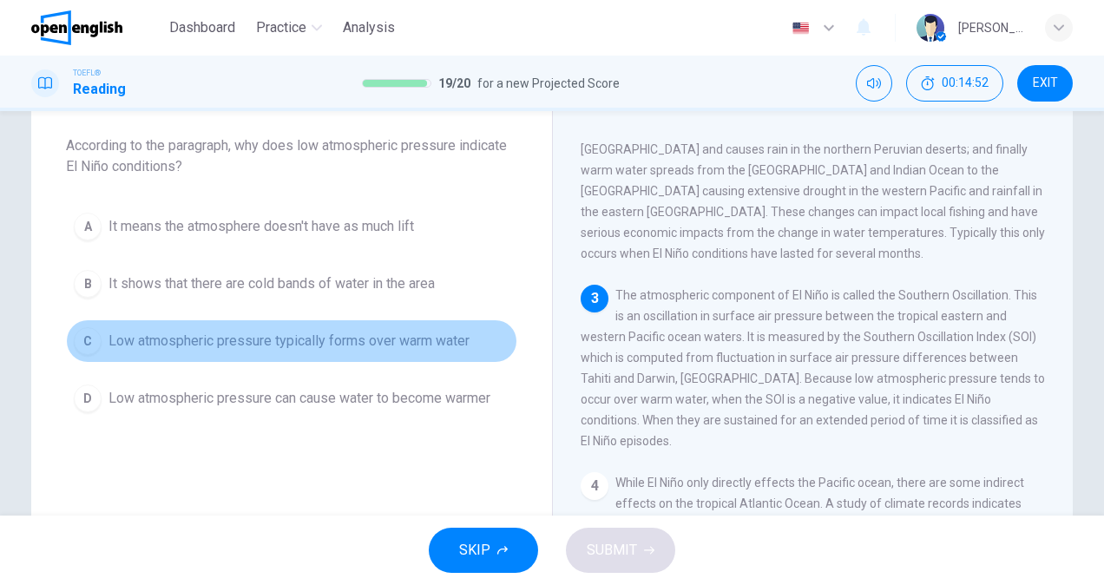
click at [431, 345] on span "Low atmospheric pressure typically forms over warm water" at bounding box center [288, 341] width 361 height 21
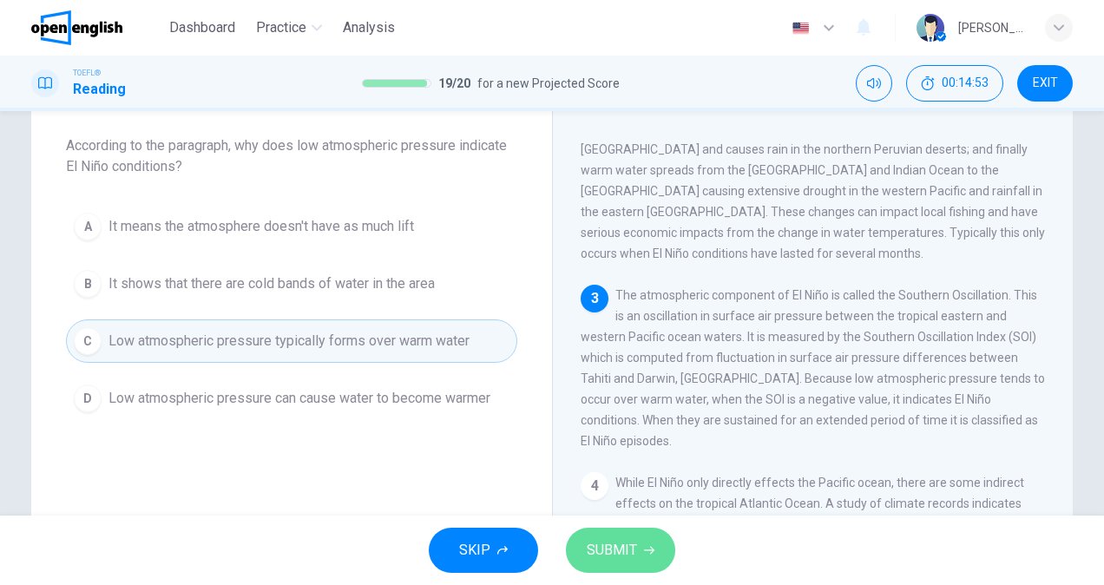
click at [635, 536] on button "SUBMIT" at bounding box center [620, 550] width 109 height 45
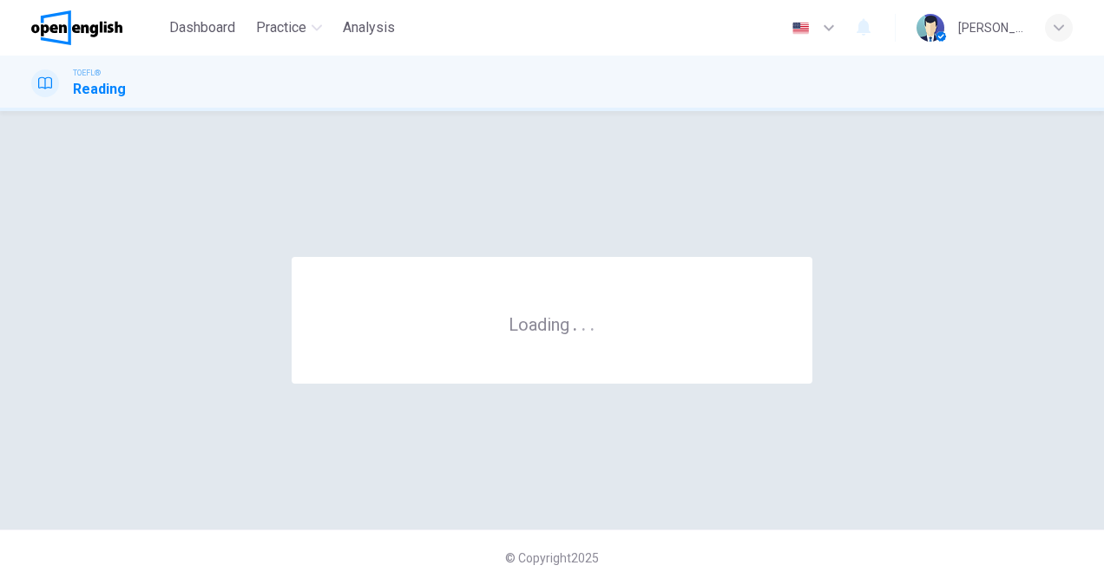
scroll to position [0, 0]
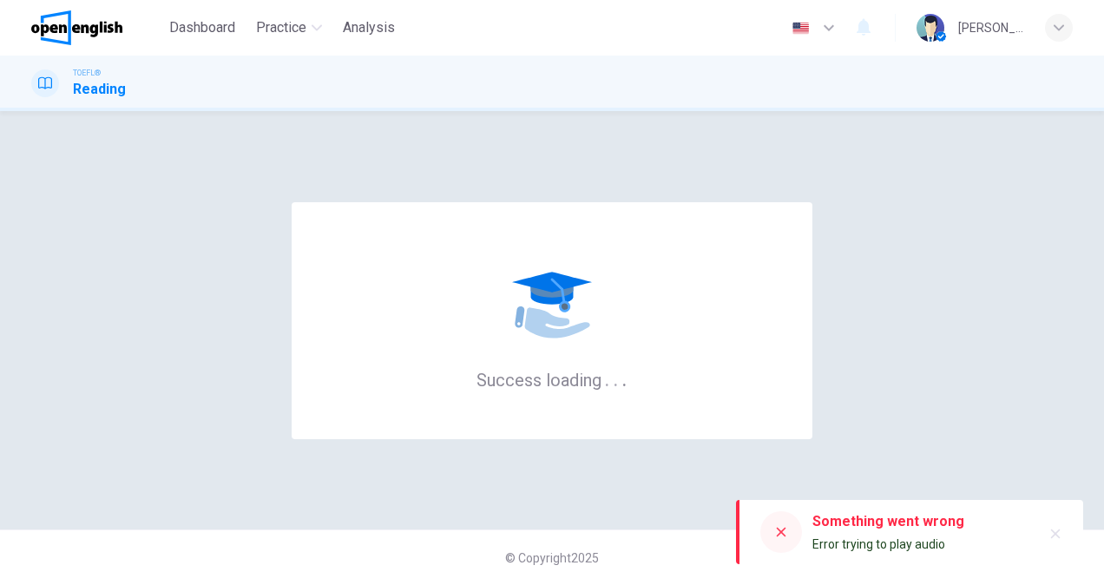
click at [1060, 530] on icon "button" at bounding box center [1055, 534] width 14 height 14
